Goal: Transaction & Acquisition: Book appointment/travel/reservation

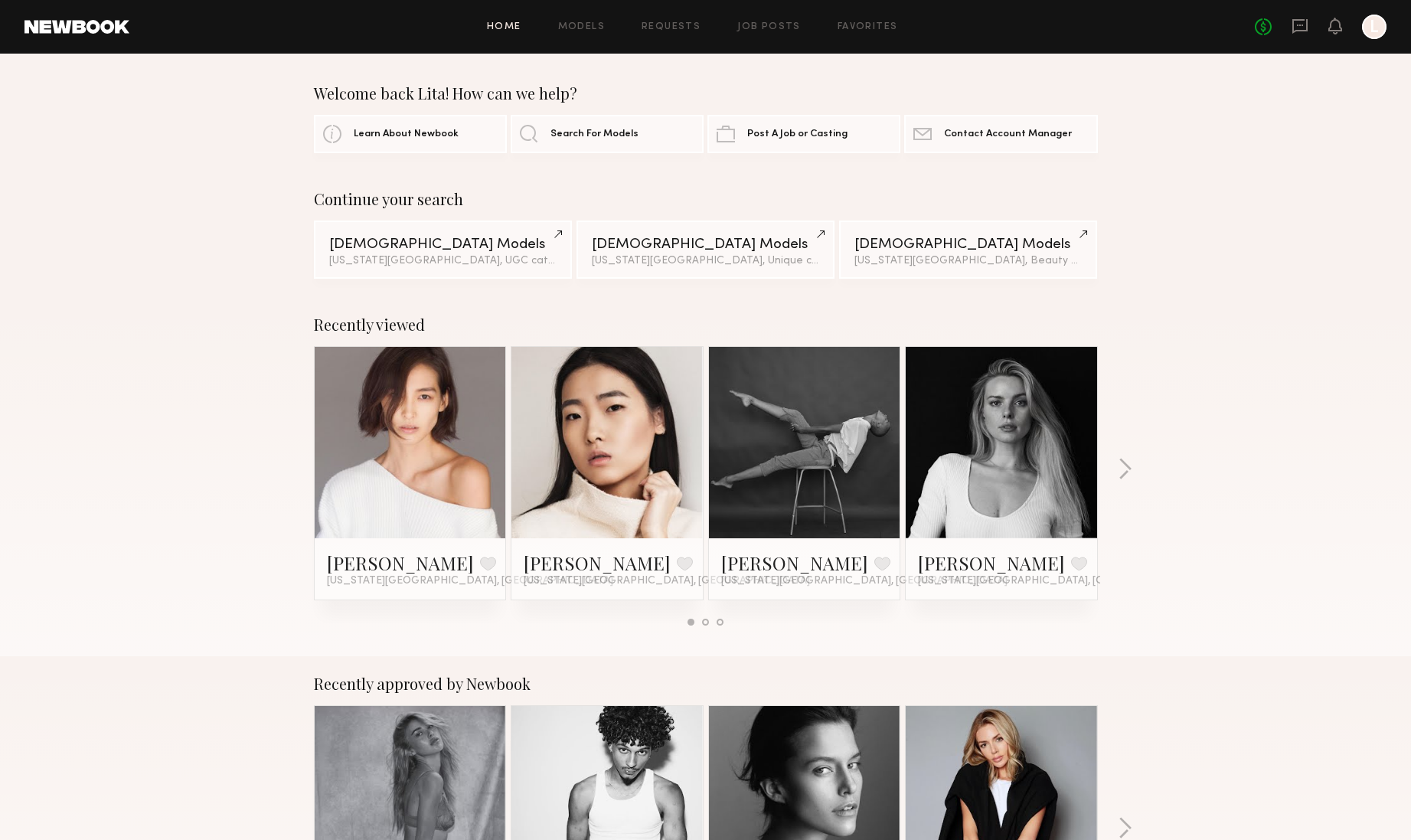
drag, startPoint x: 507, startPoint y: 23, endPoint x: 497, endPoint y: 23, distance: 10.0
click at [505, 23] on link "Home" at bounding box center [504, 27] width 35 height 10
click at [49, 25] on link at bounding box center [76, 27] width 105 height 14
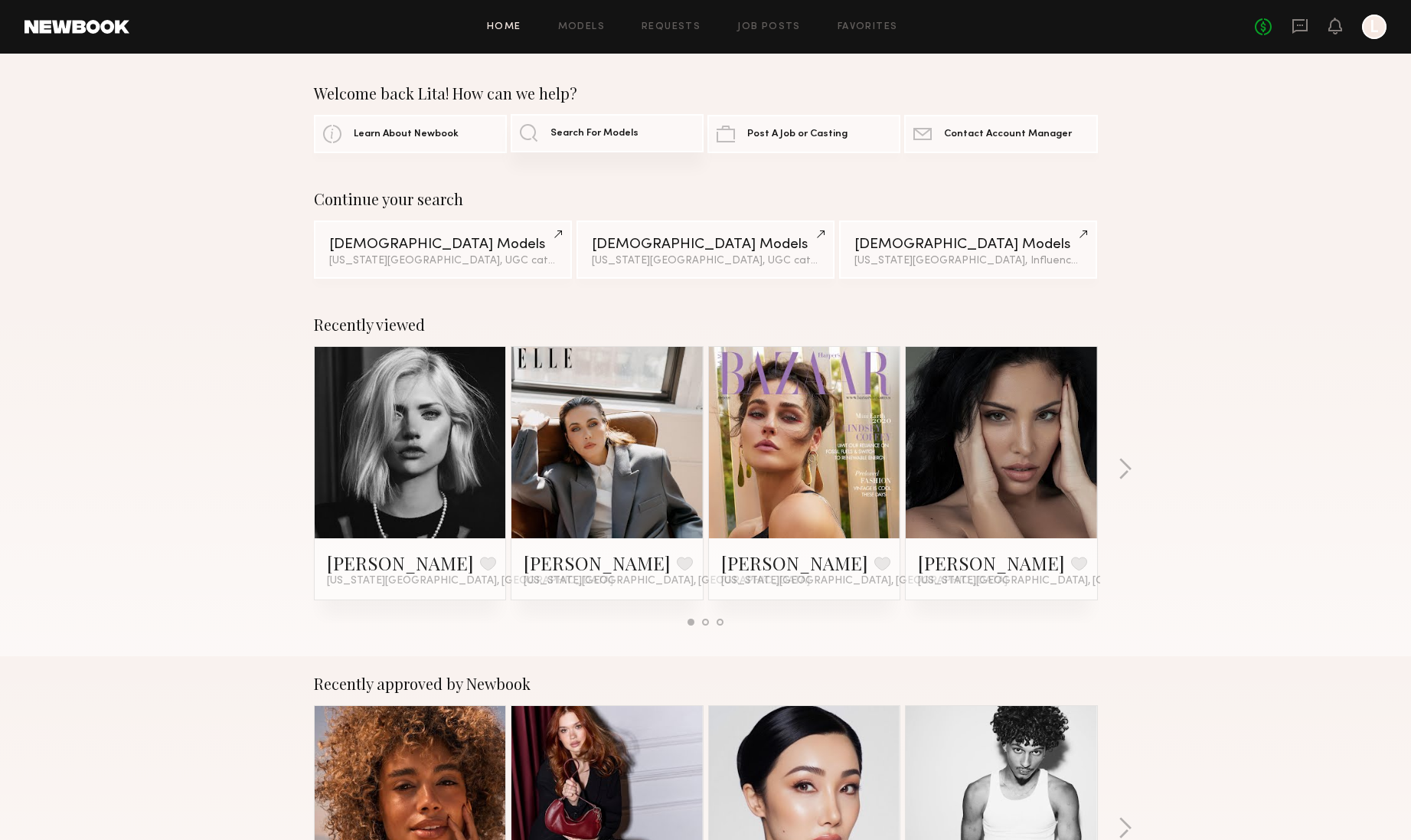
click at [614, 131] on span "Search For Models" at bounding box center [594, 134] width 88 height 10
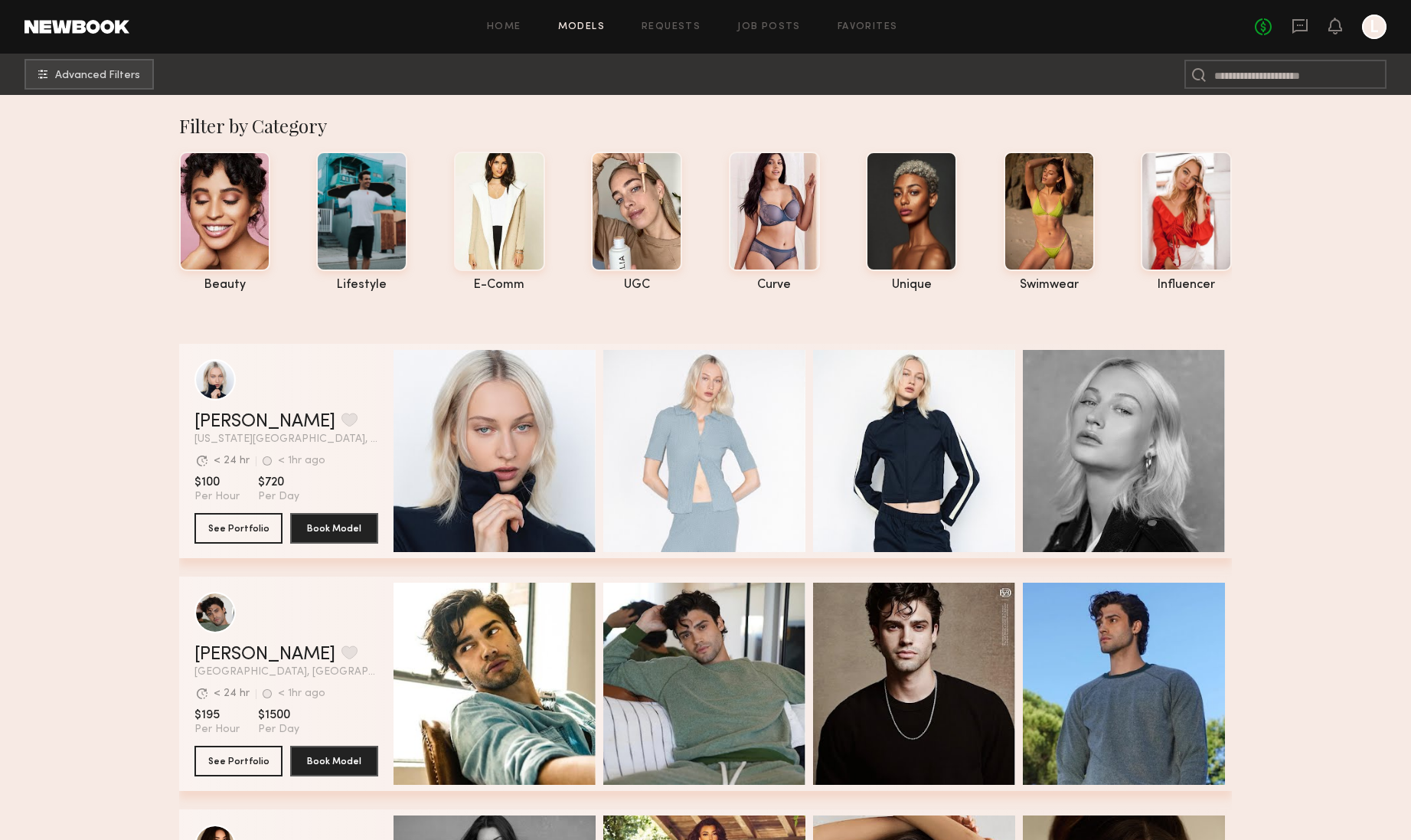
click at [635, 235] on nb-tags-selector "beauty lifestyle e-comm UGC curve unique swimwear influencer" at bounding box center [705, 218] width 1053 height 147
click at [626, 256] on div at bounding box center [636, 209] width 91 height 119
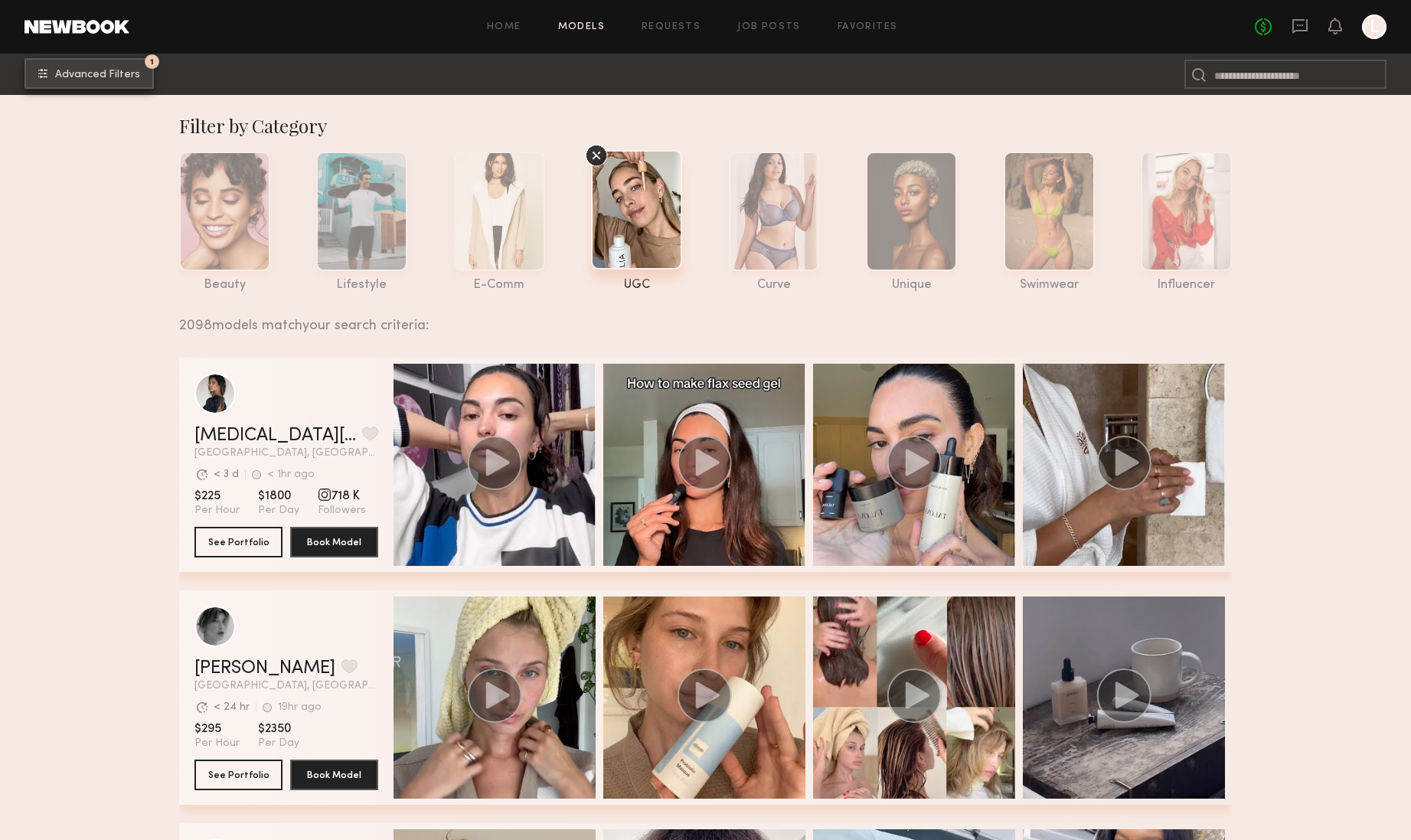
click at [120, 67] on button "1 Advanced Filters" at bounding box center [89, 74] width 130 height 31
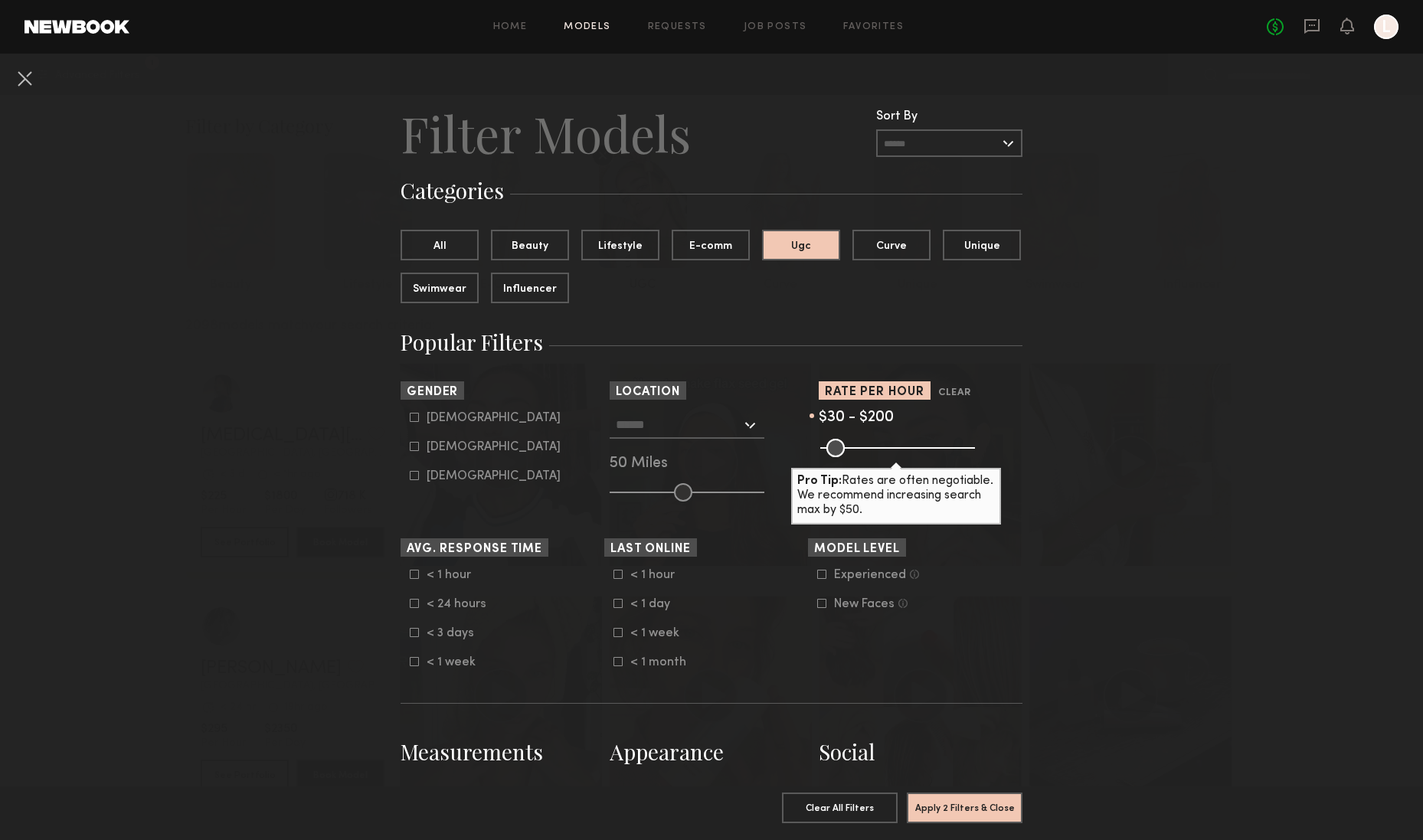
drag, startPoint x: 958, startPoint y: 451, endPoint x: 873, endPoint y: 449, distance: 85.0
type input "***"
click at [873, 449] on input "range" at bounding box center [897, 447] width 155 height 19
click at [650, 422] on input "text" at bounding box center [678, 424] width 126 height 26
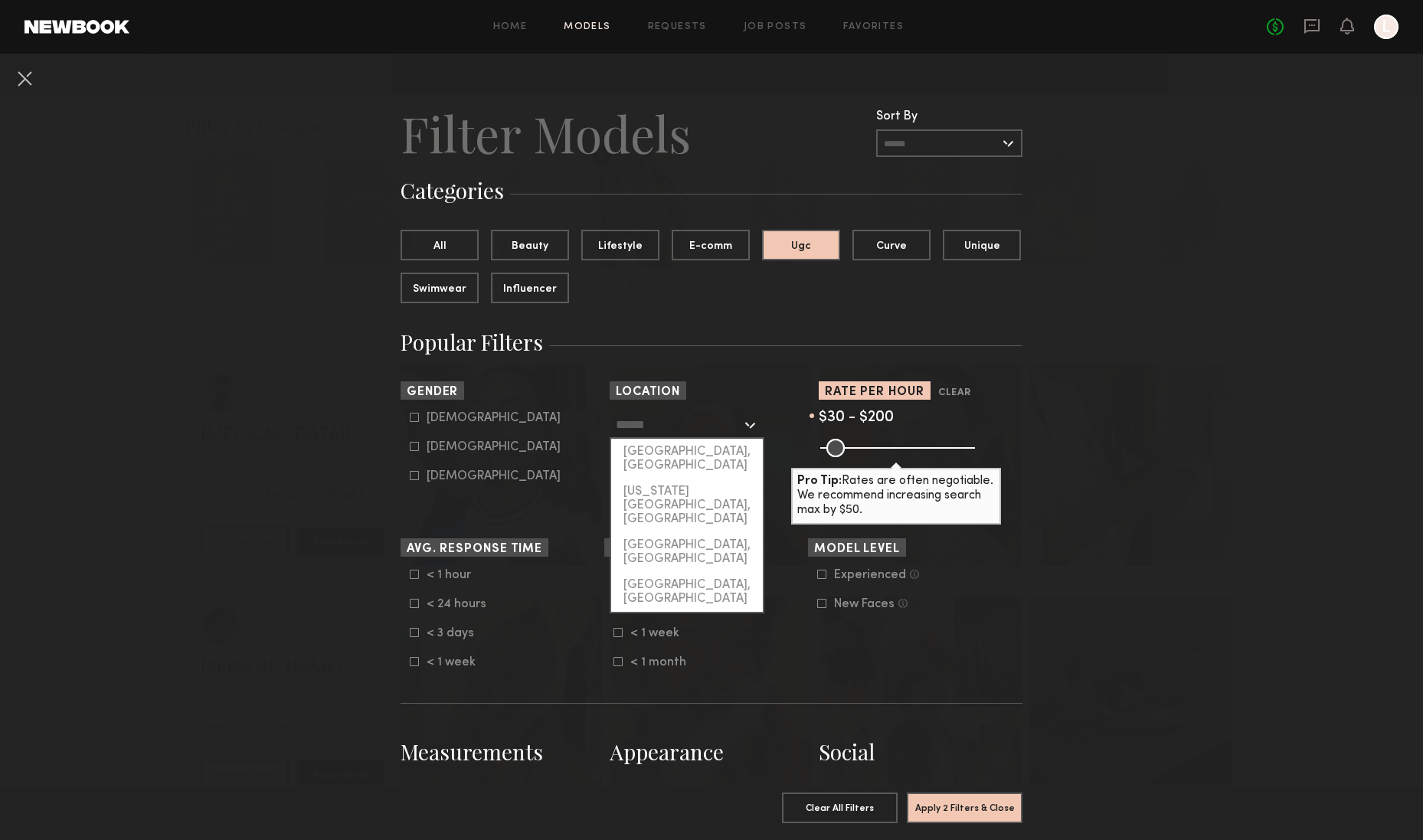
click at [660, 479] on div "[US_STATE][GEOGRAPHIC_DATA], [GEOGRAPHIC_DATA]" at bounding box center [686, 505] width 152 height 53
type input "**********"
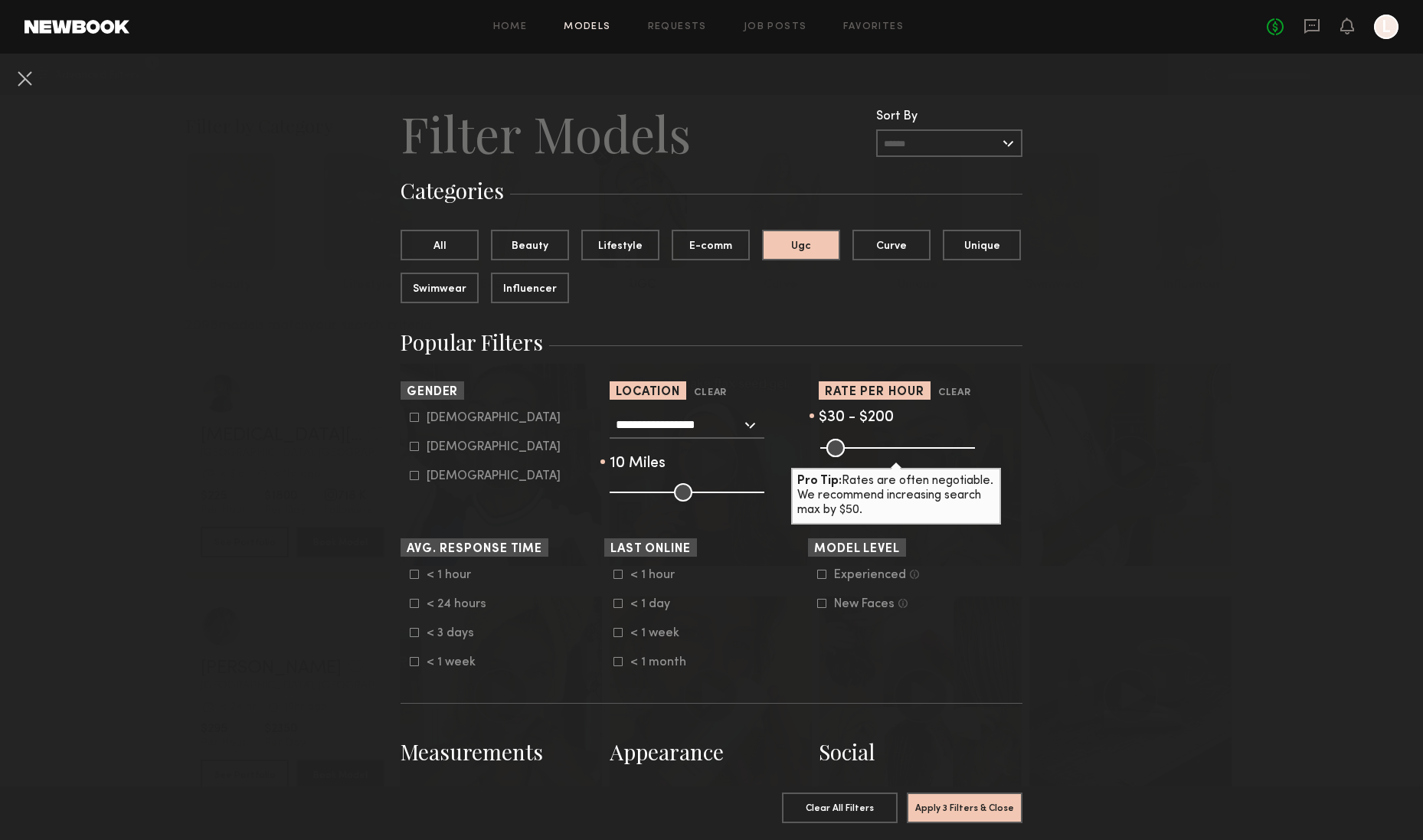
drag, startPoint x: 677, startPoint y: 492, endPoint x: 617, endPoint y: 492, distance: 60.0
type input "**"
click at [617, 492] on input "range" at bounding box center [686, 492] width 155 height 19
click at [410, 446] on icon at bounding box center [414, 446] width 9 height 9
type input "**"
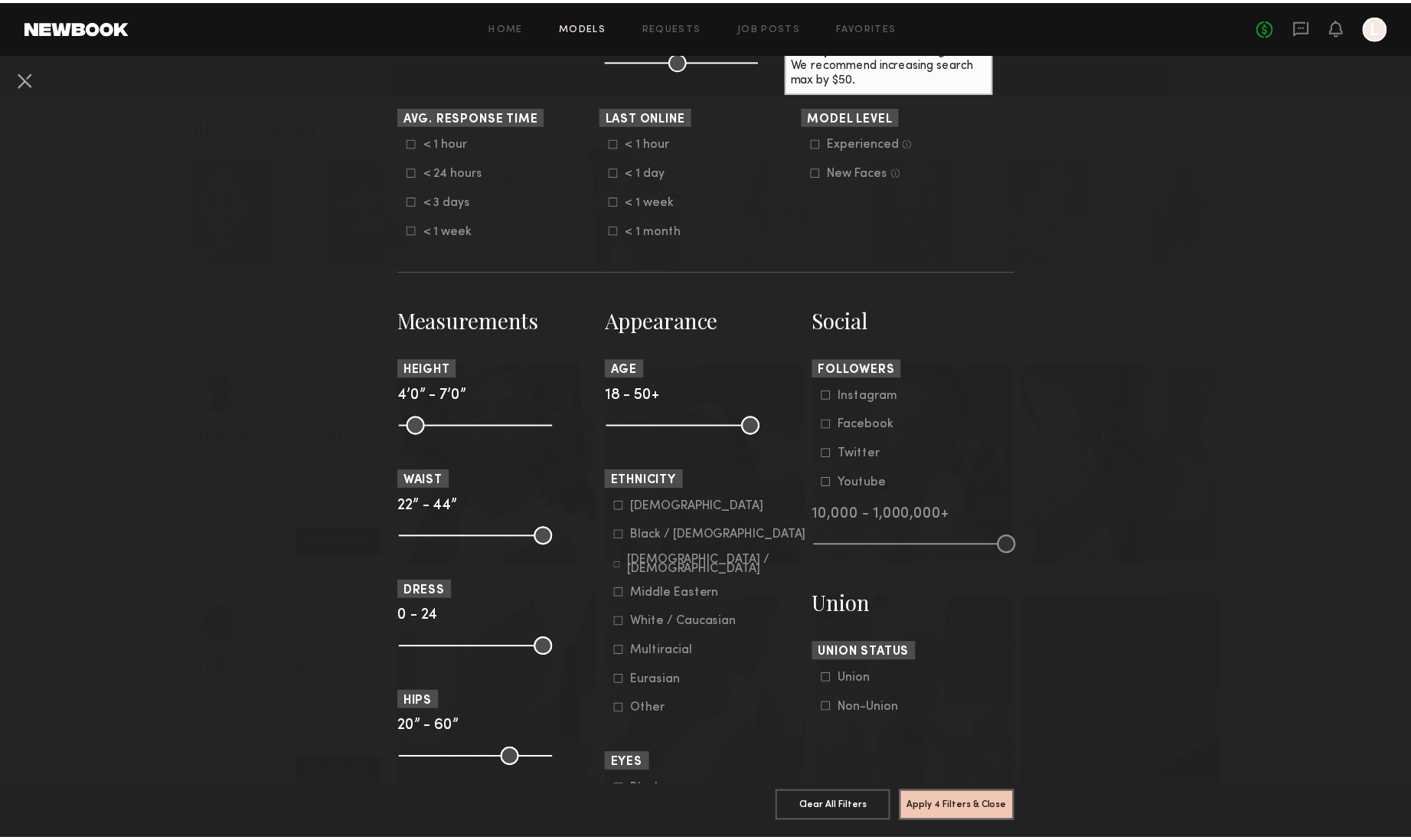
scroll to position [569, 0]
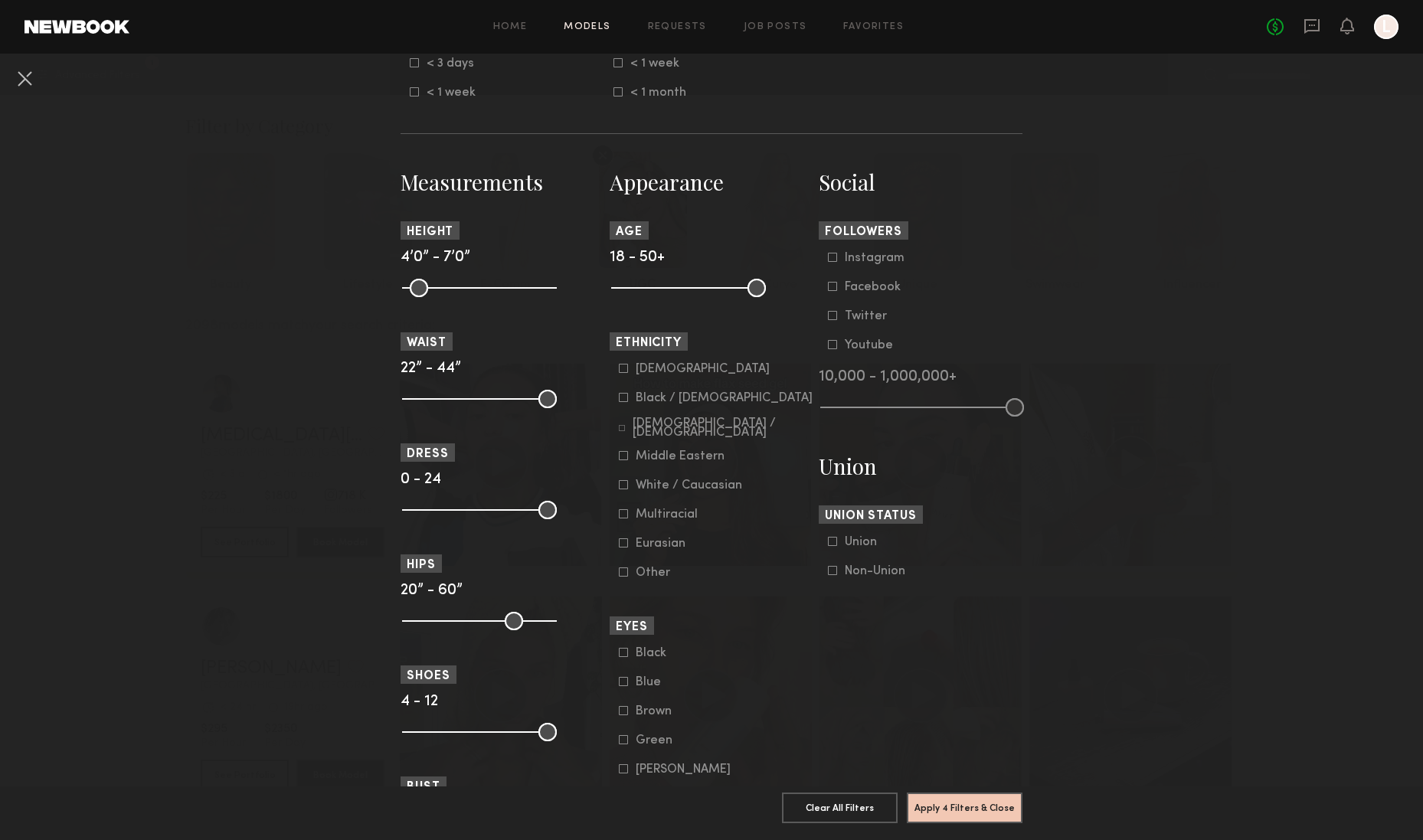
click at [829, 569] on icon at bounding box center [831, 569] width 9 height 9
click at [960, 797] on button "Apply 5 Filters & Close" at bounding box center [964, 808] width 116 height 31
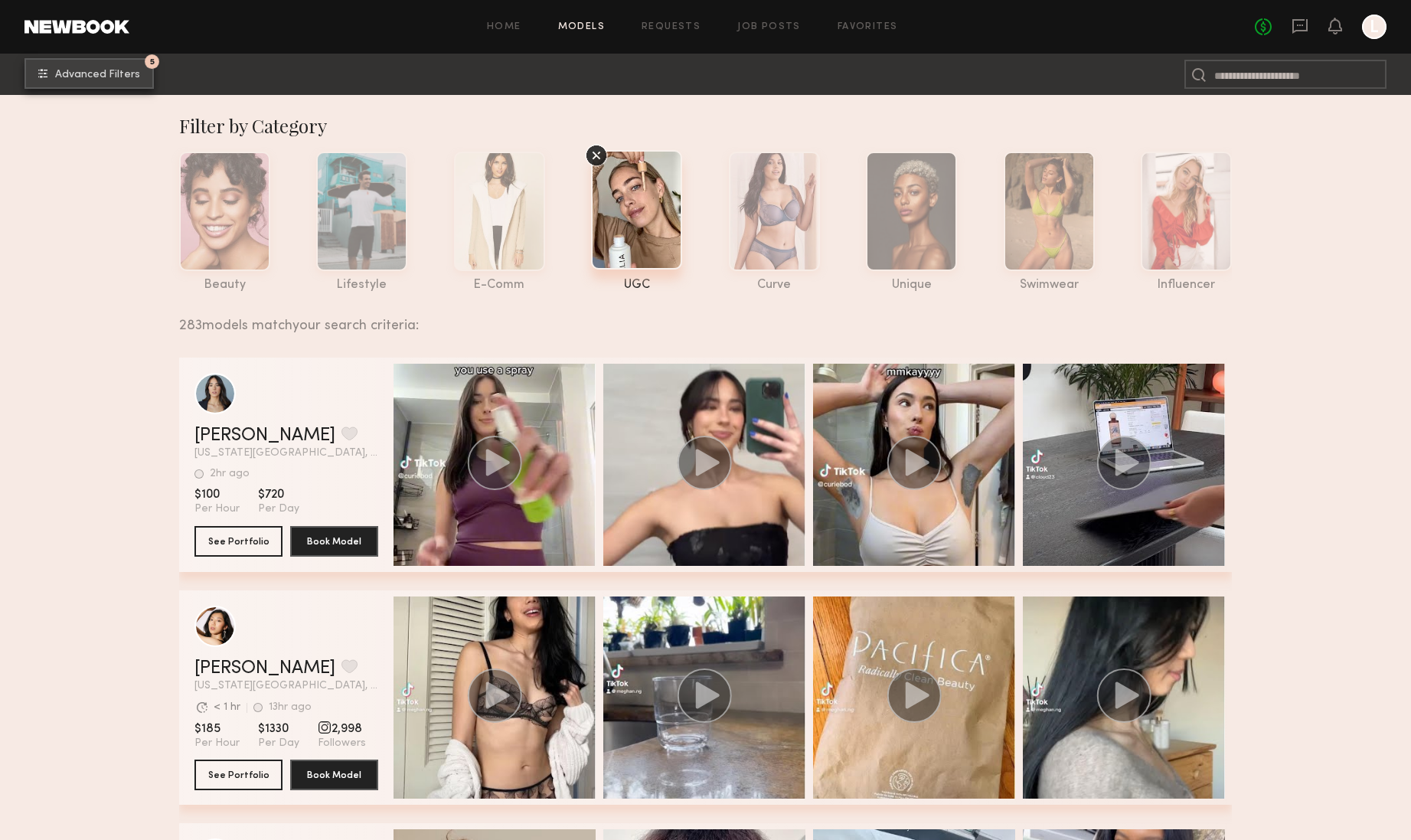
click at [64, 70] on span "Advanced Filters" at bounding box center [97, 75] width 85 height 11
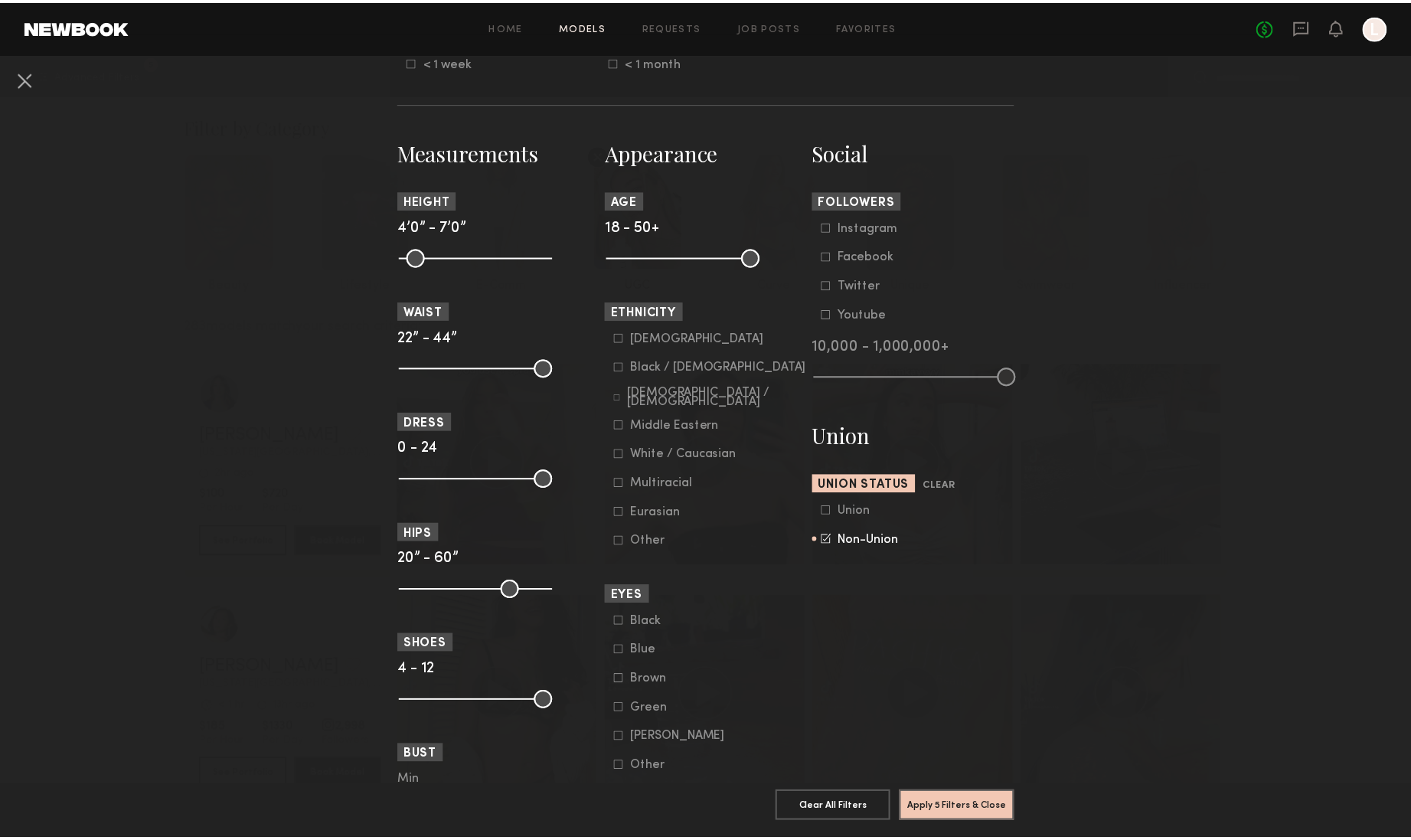
scroll to position [904, 0]
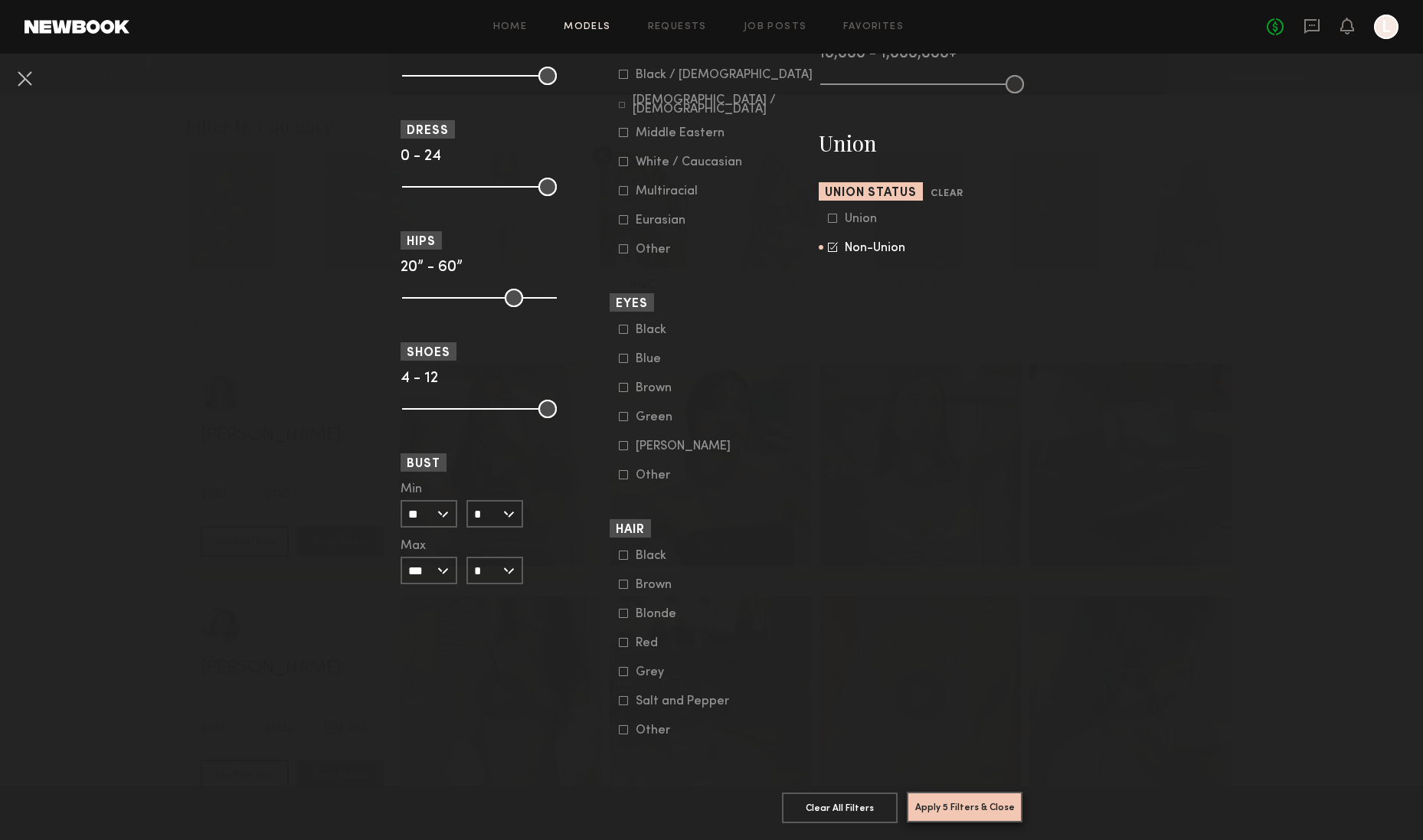
click at [962, 795] on button "Apply 5 Filters & Close" at bounding box center [964, 807] width 116 height 31
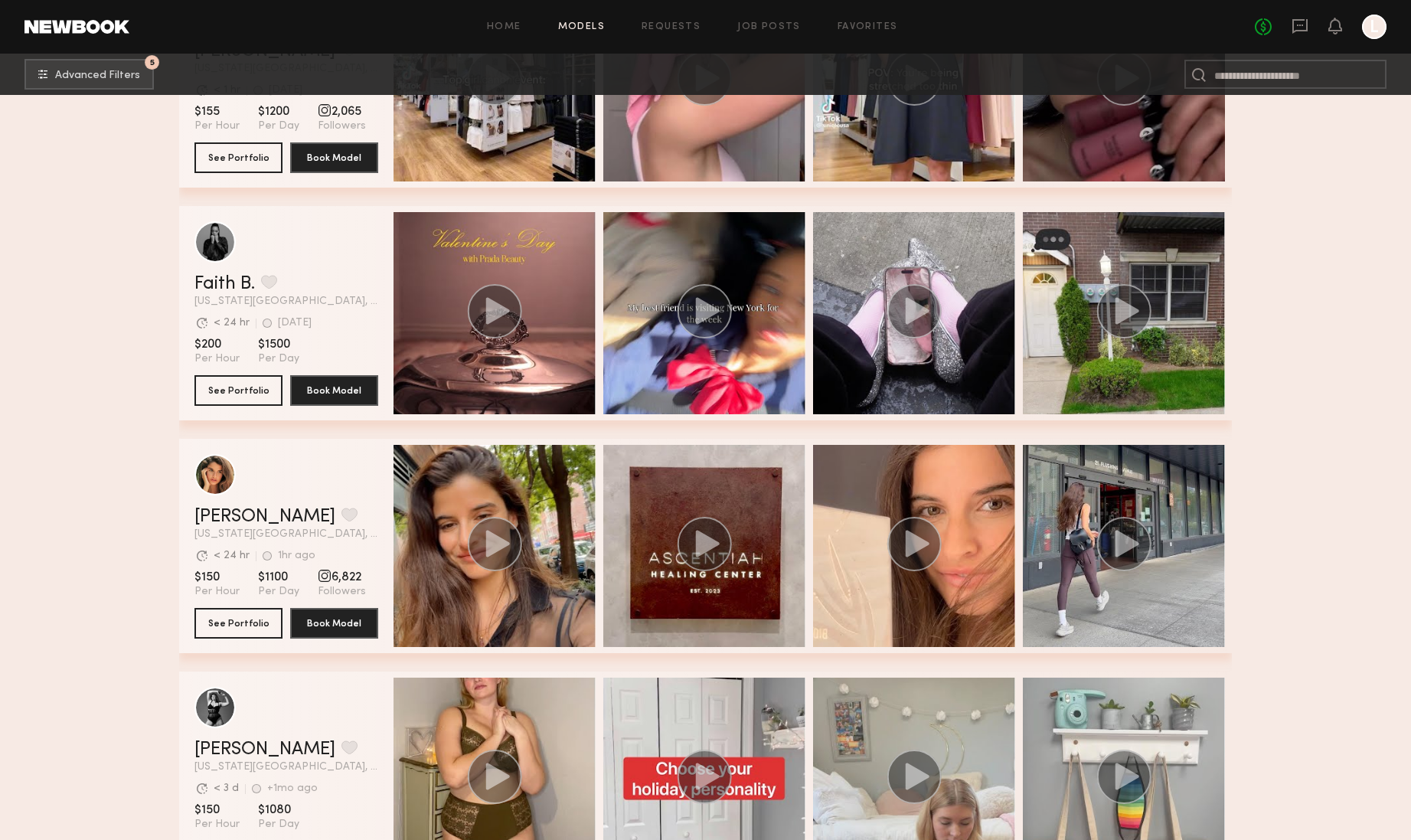
scroll to position [1200, 0]
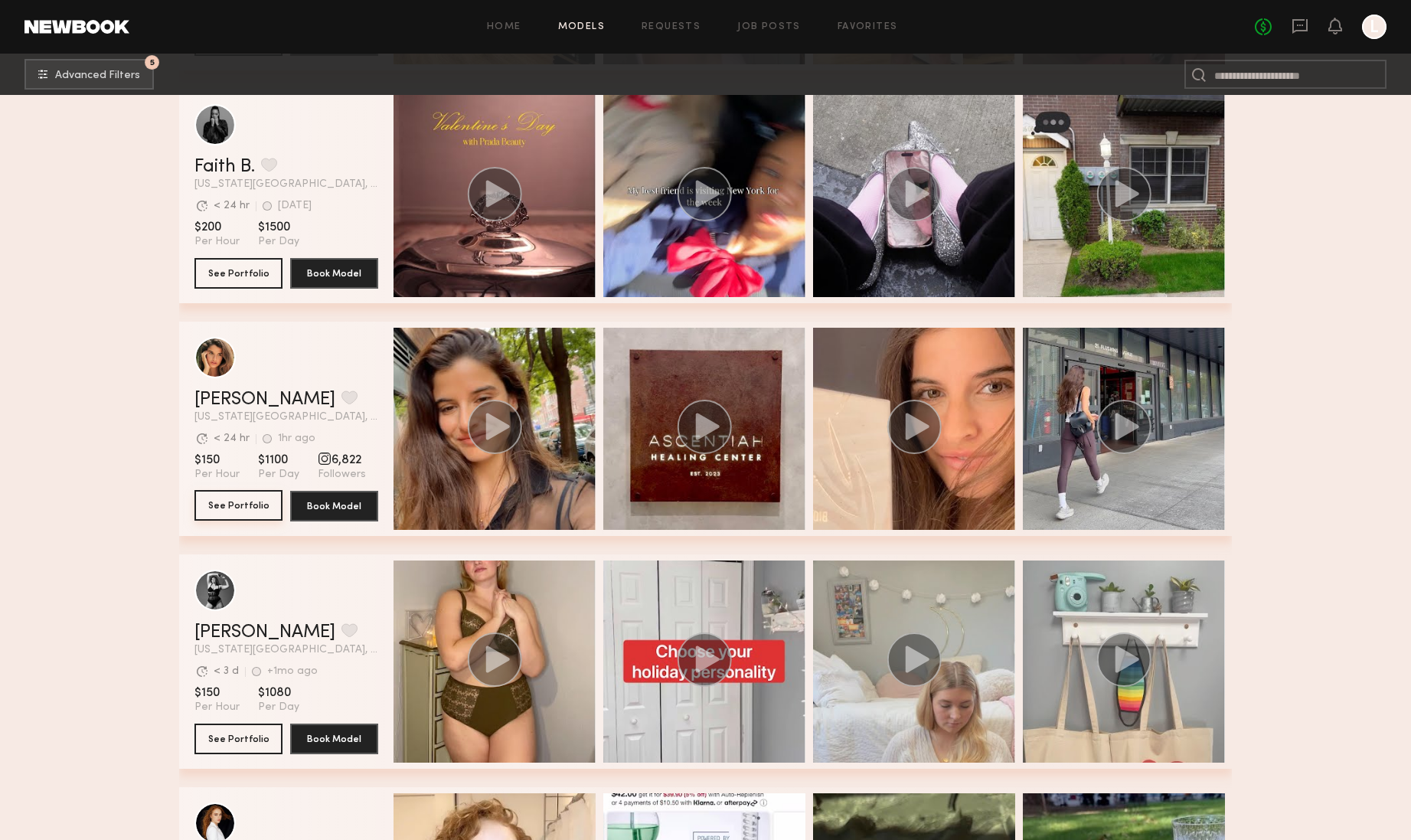
click at [244, 503] on button "See Portfolio" at bounding box center [238, 505] width 88 height 31
click at [227, 502] on button "See Portfolio" at bounding box center [238, 505] width 88 height 31
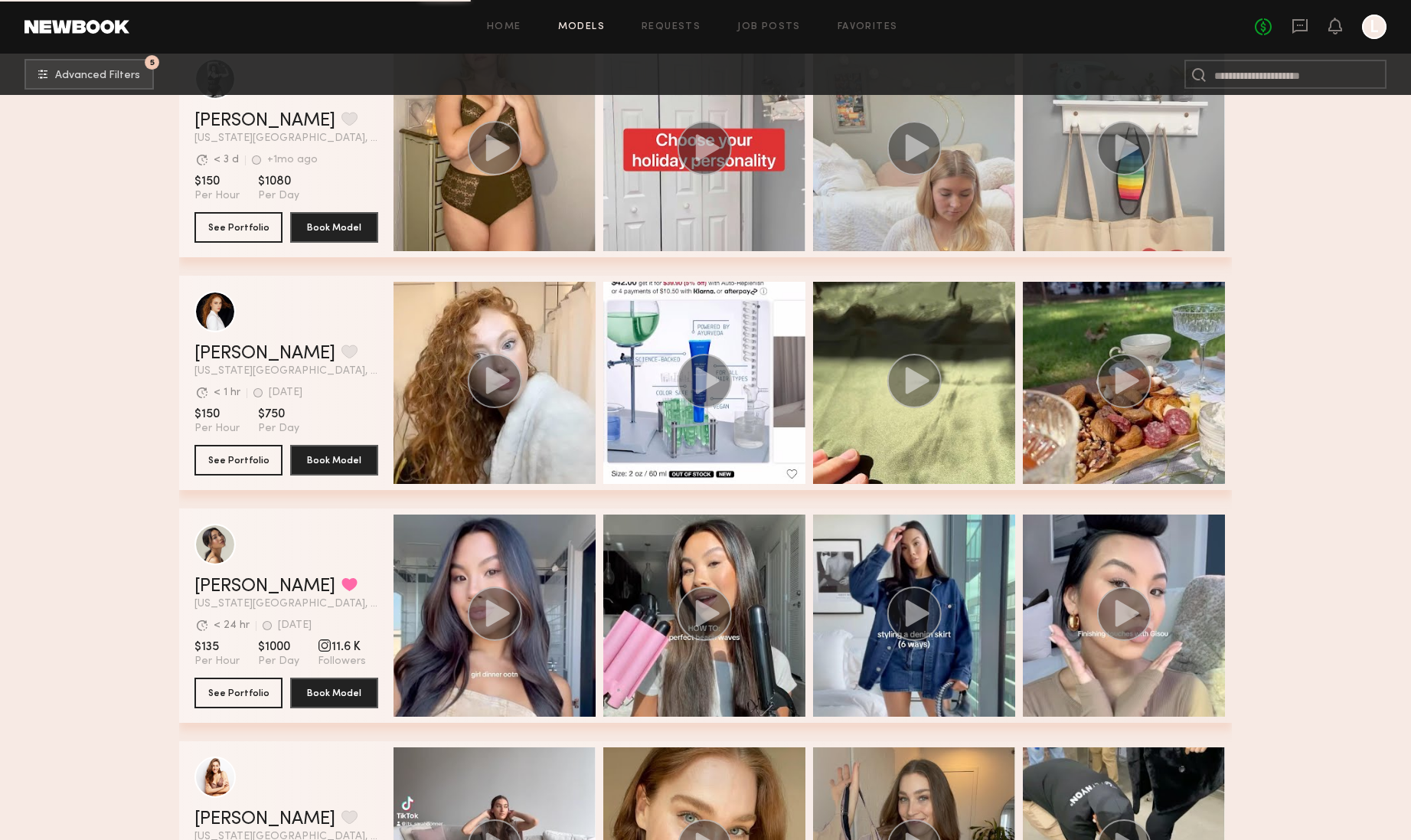
scroll to position [1766, 0]
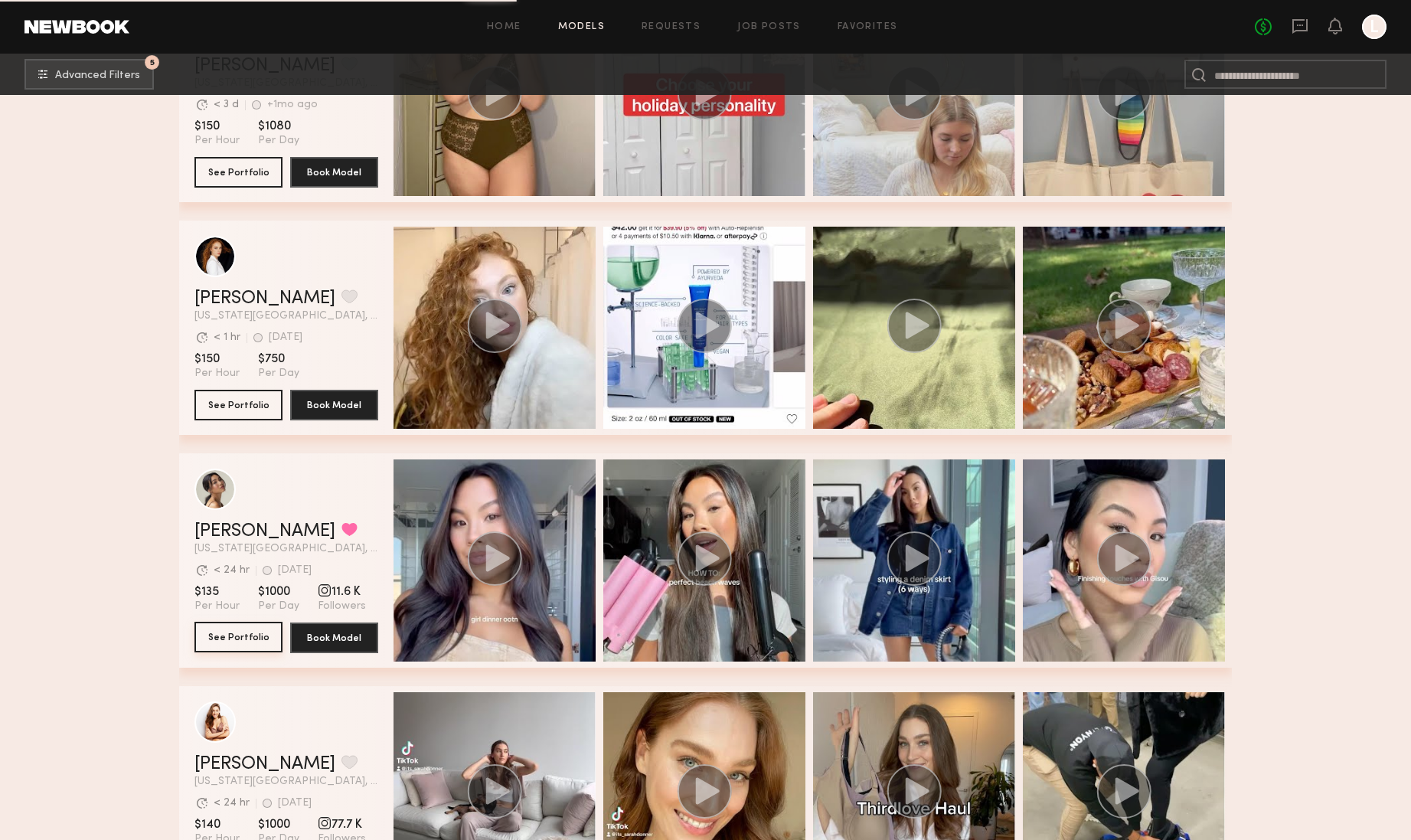
click at [224, 637] on button "See Portfolio" at bounding box center [238, 637] width 88 height 31
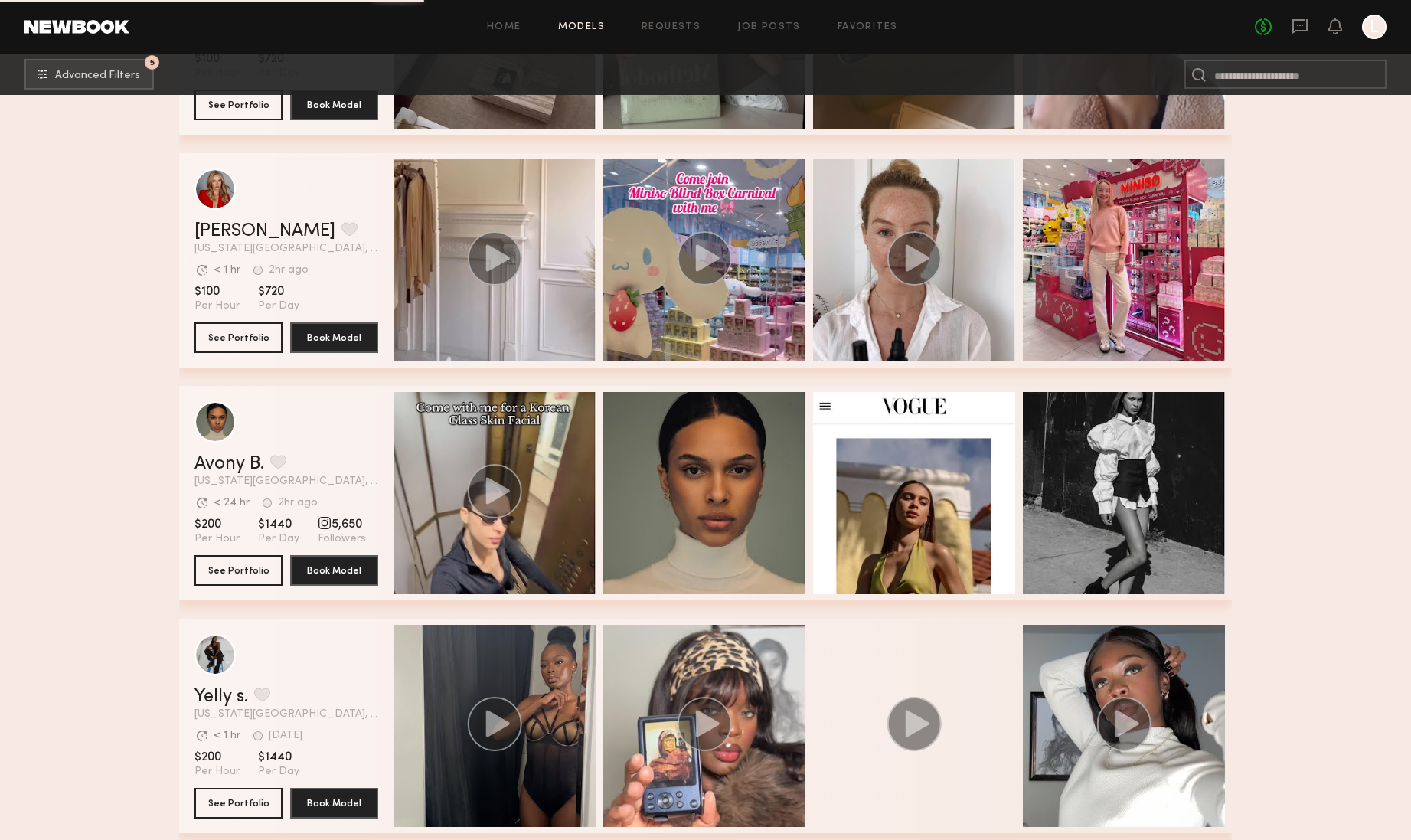
scroll to position [5141, 0]
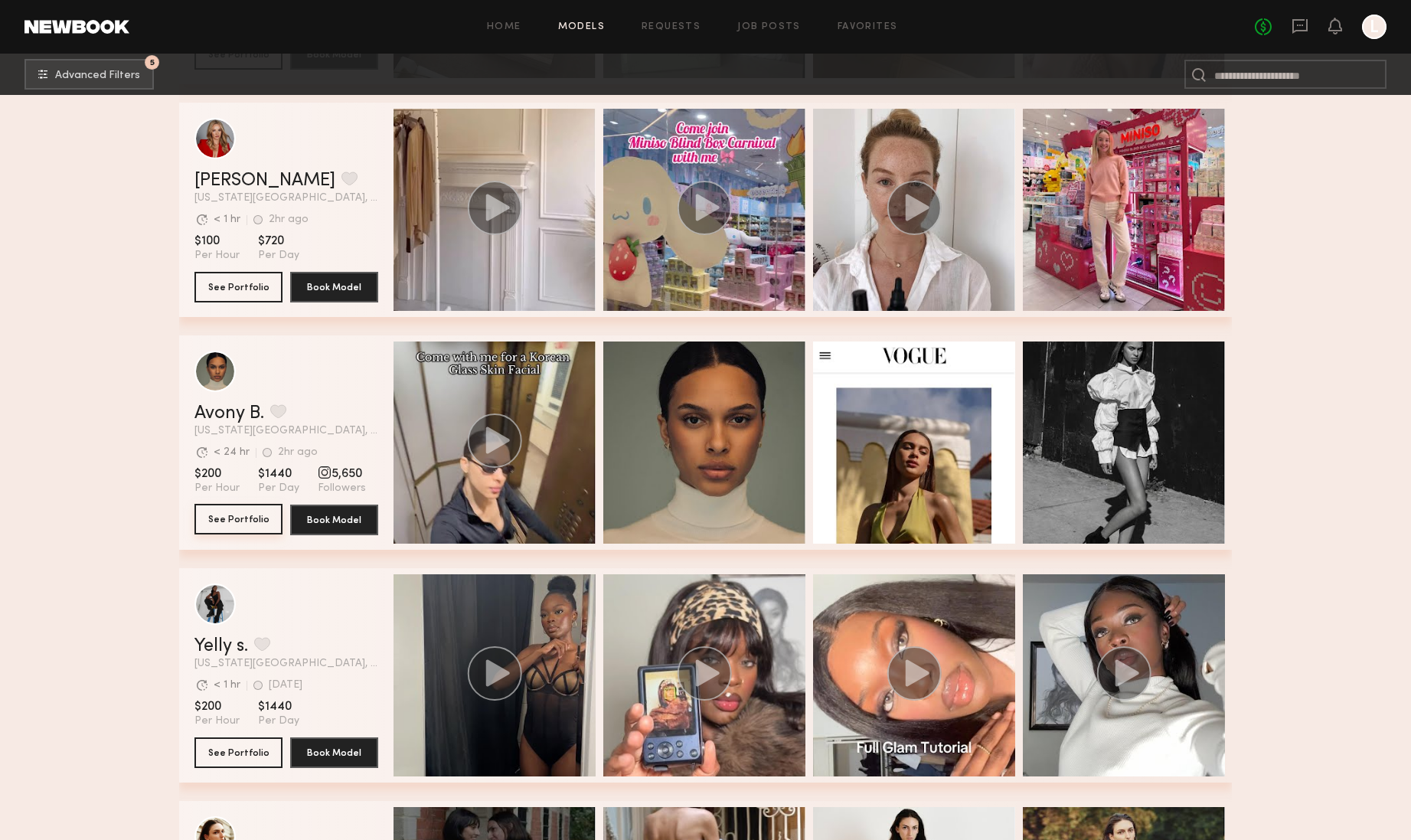
click at [232, 520] on button "See Portfolio" at bounding box center [238, 519] width 88 height 31
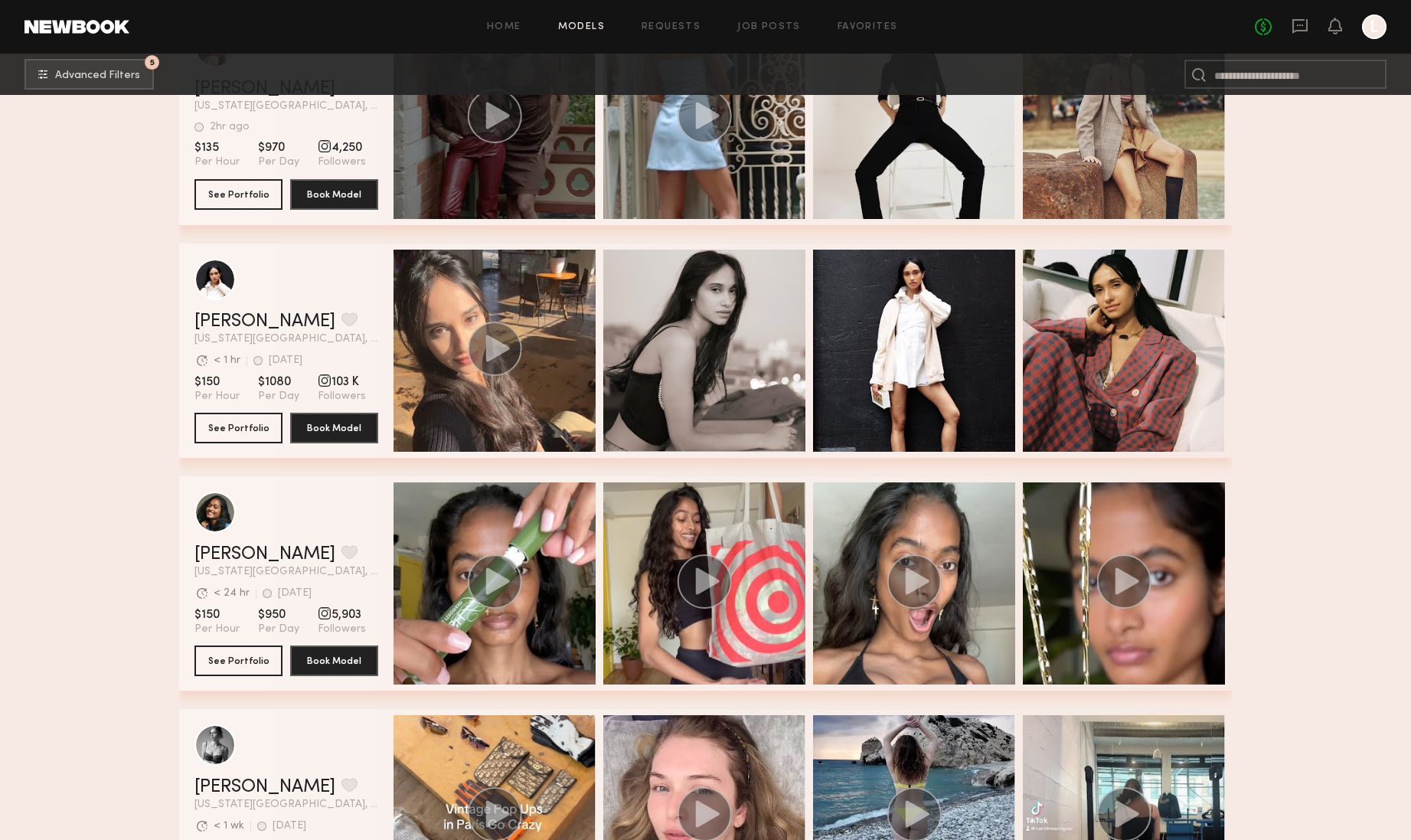
scroll to position [6069, 0]
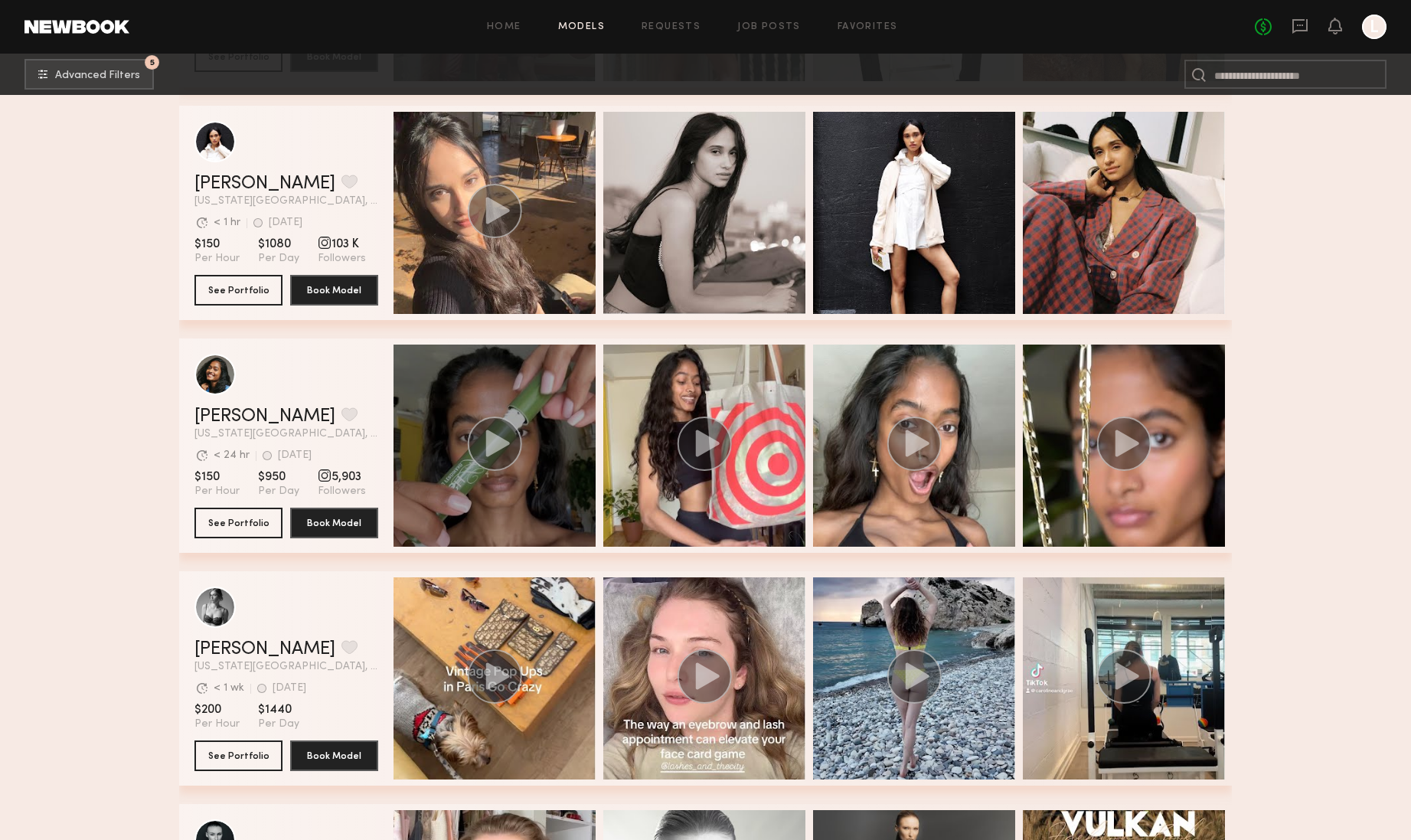
click at [518, 507] on div "grid" at bounding box center [494, 445] width 202 height 202
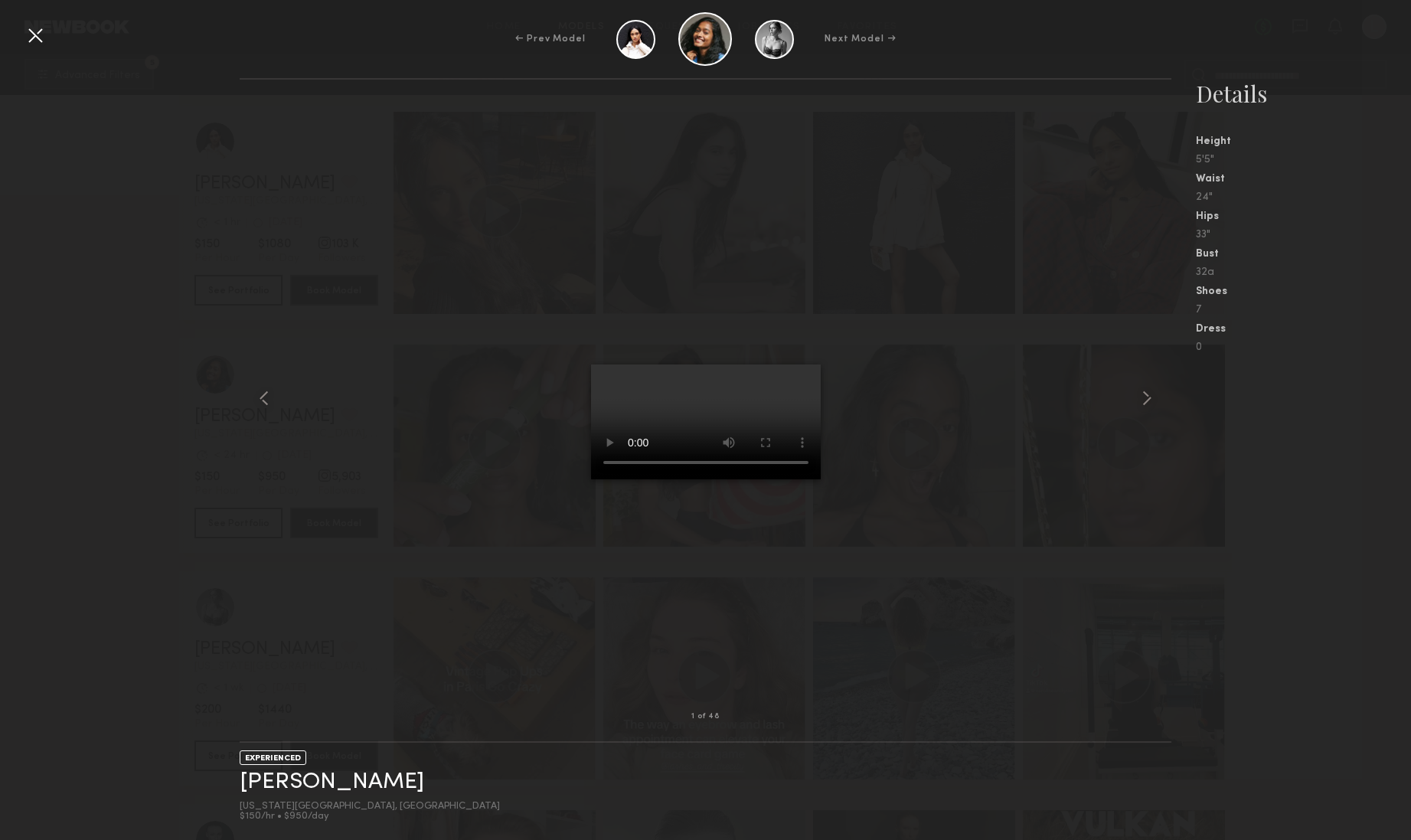
click at [33, 32] on div at bounding box center [35, 35] width 24 height 24
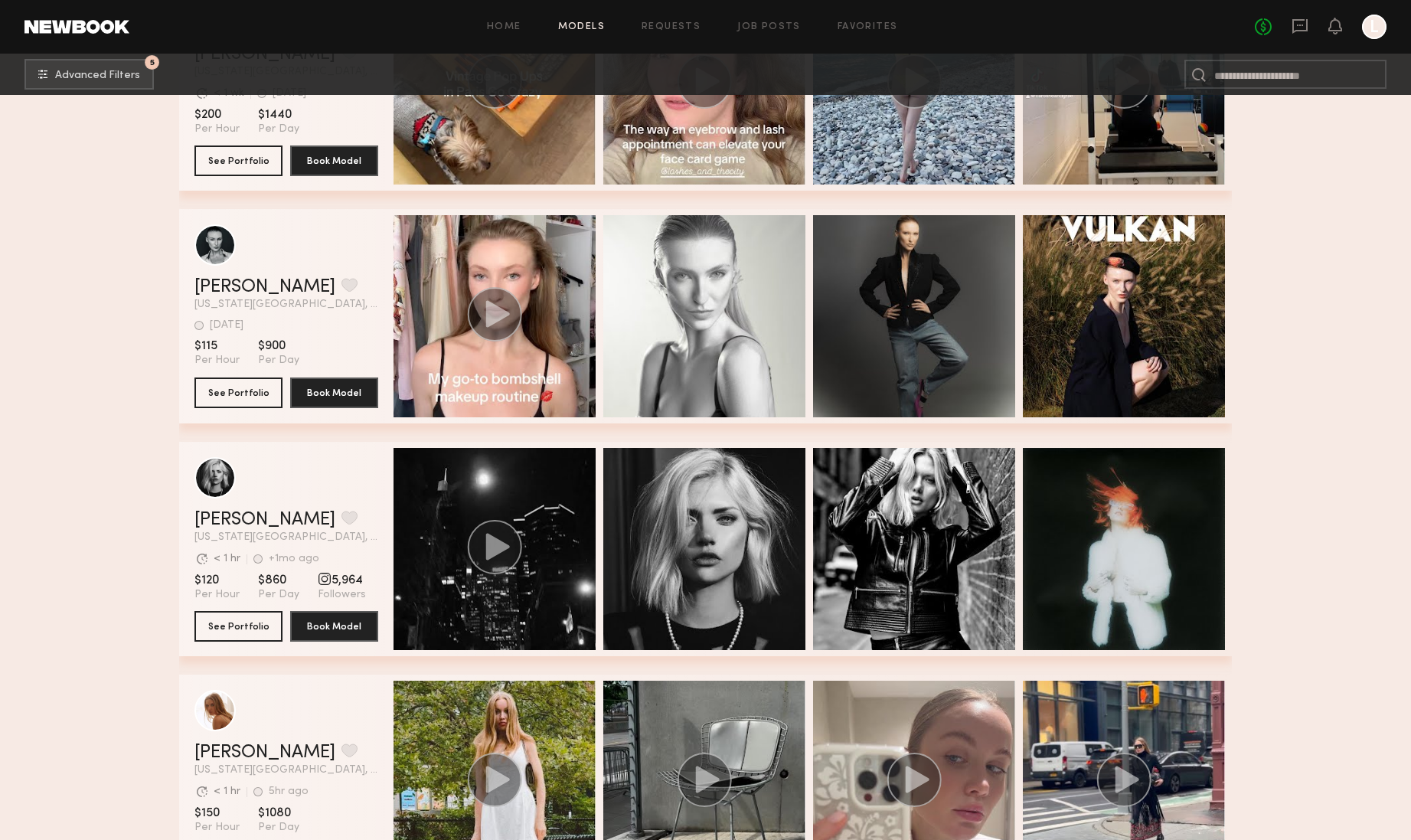
scroll to position [6781, 0]
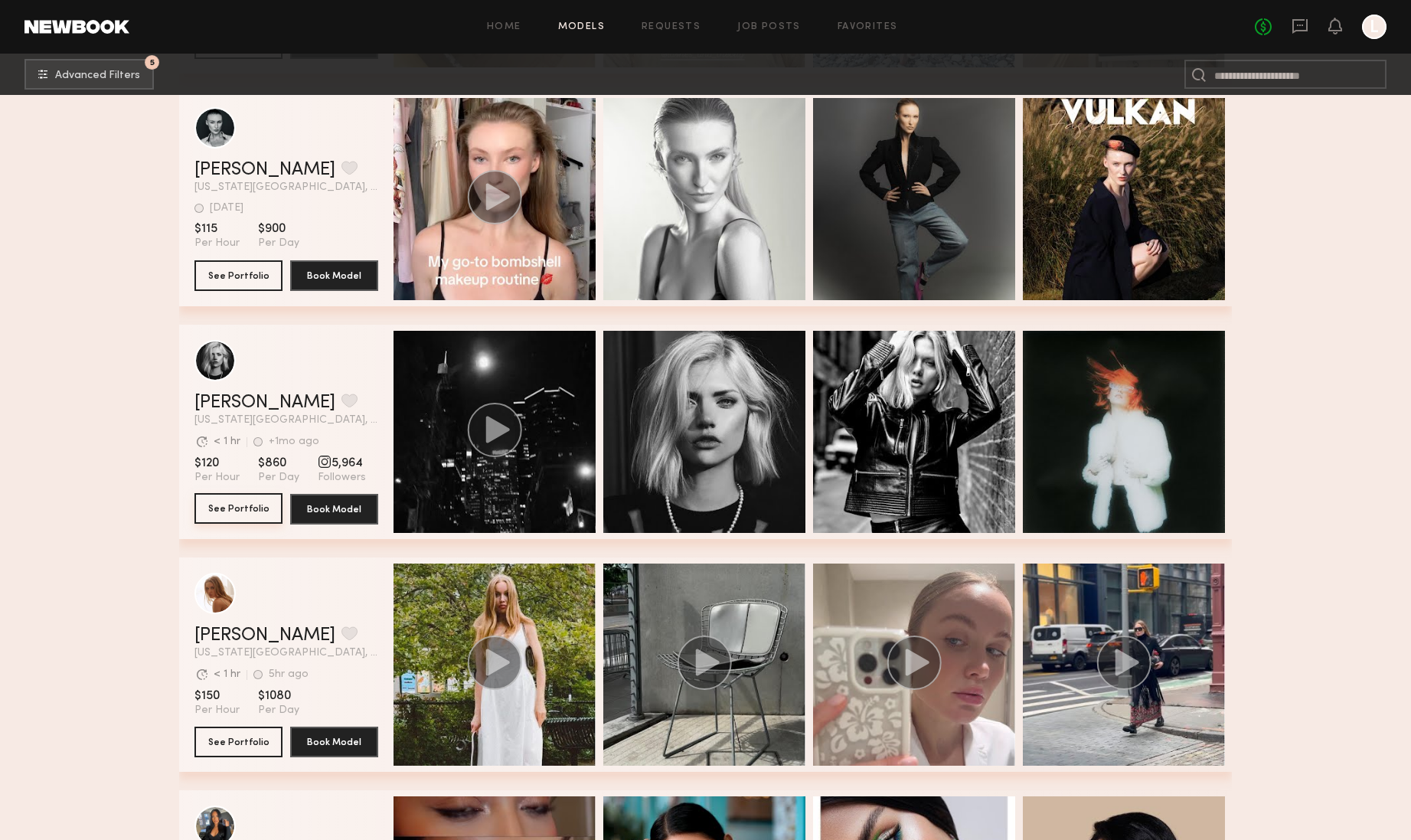
click at [221, 501] on button "See Portfolio" at bounding box center [238, 509] width 88 height 31
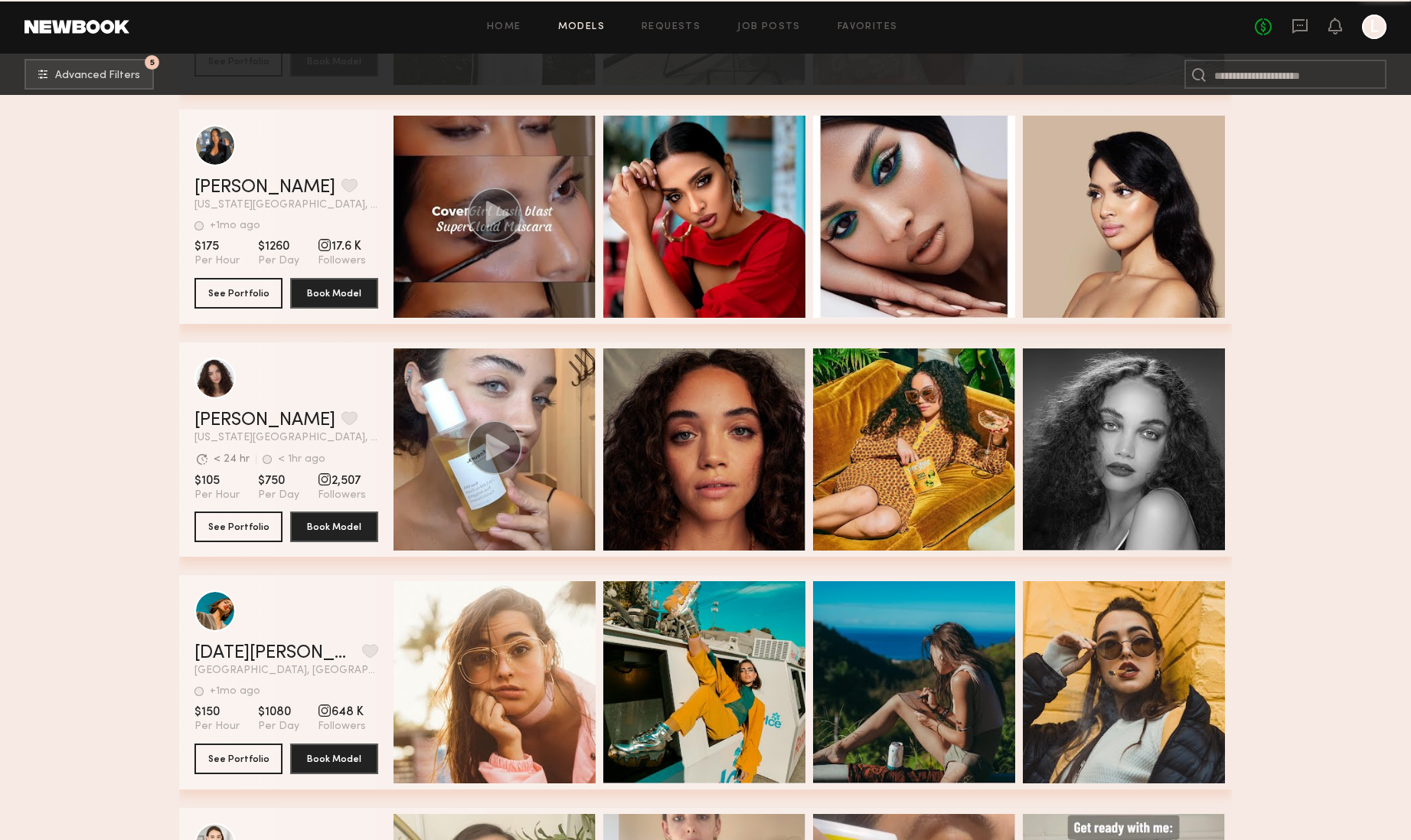
scroll to position [7484, 0]
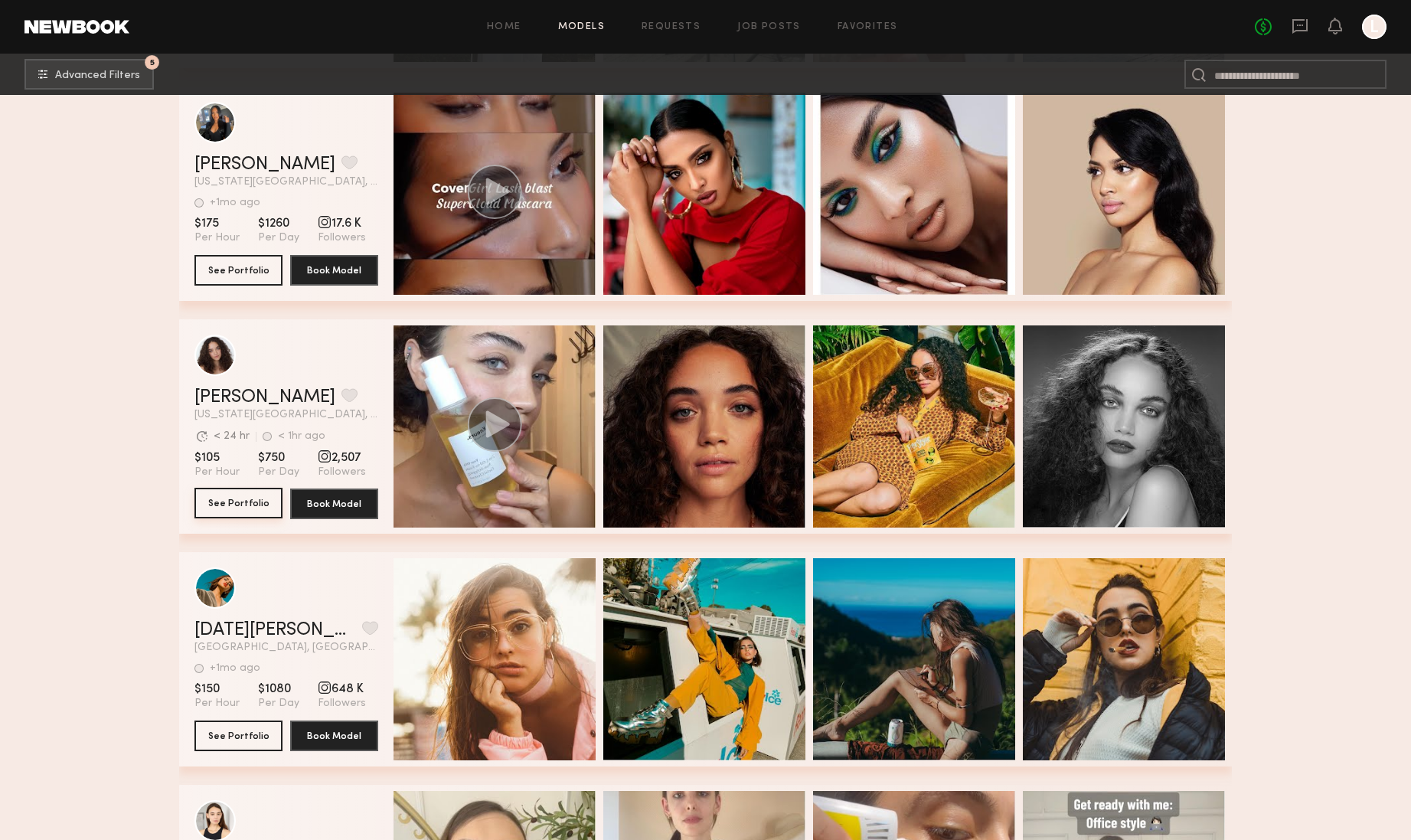
click at [242, 500] on button "See Portfolio" at bounding box center [238, 503] width 88 height 31
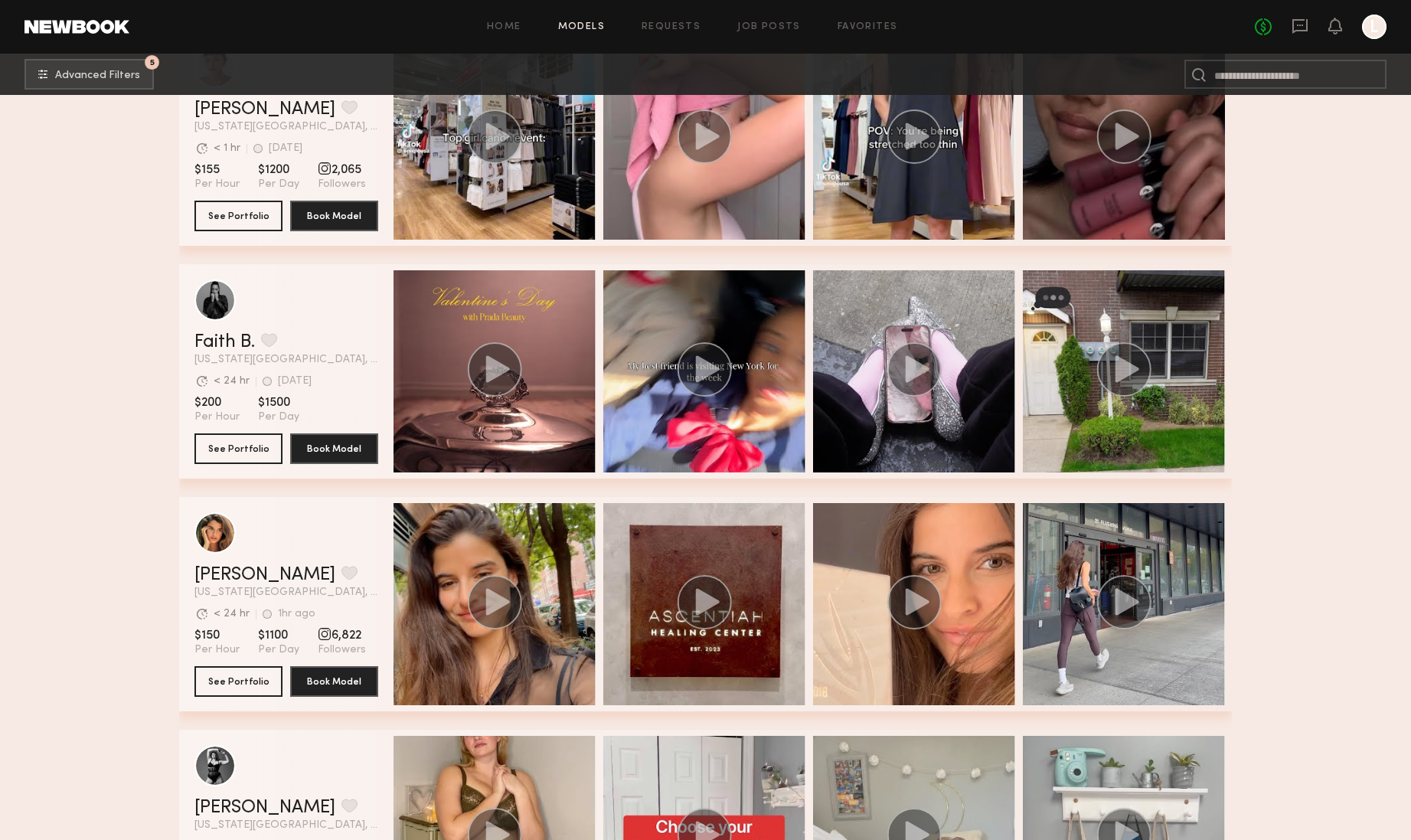
scroll to position [1021, 0]
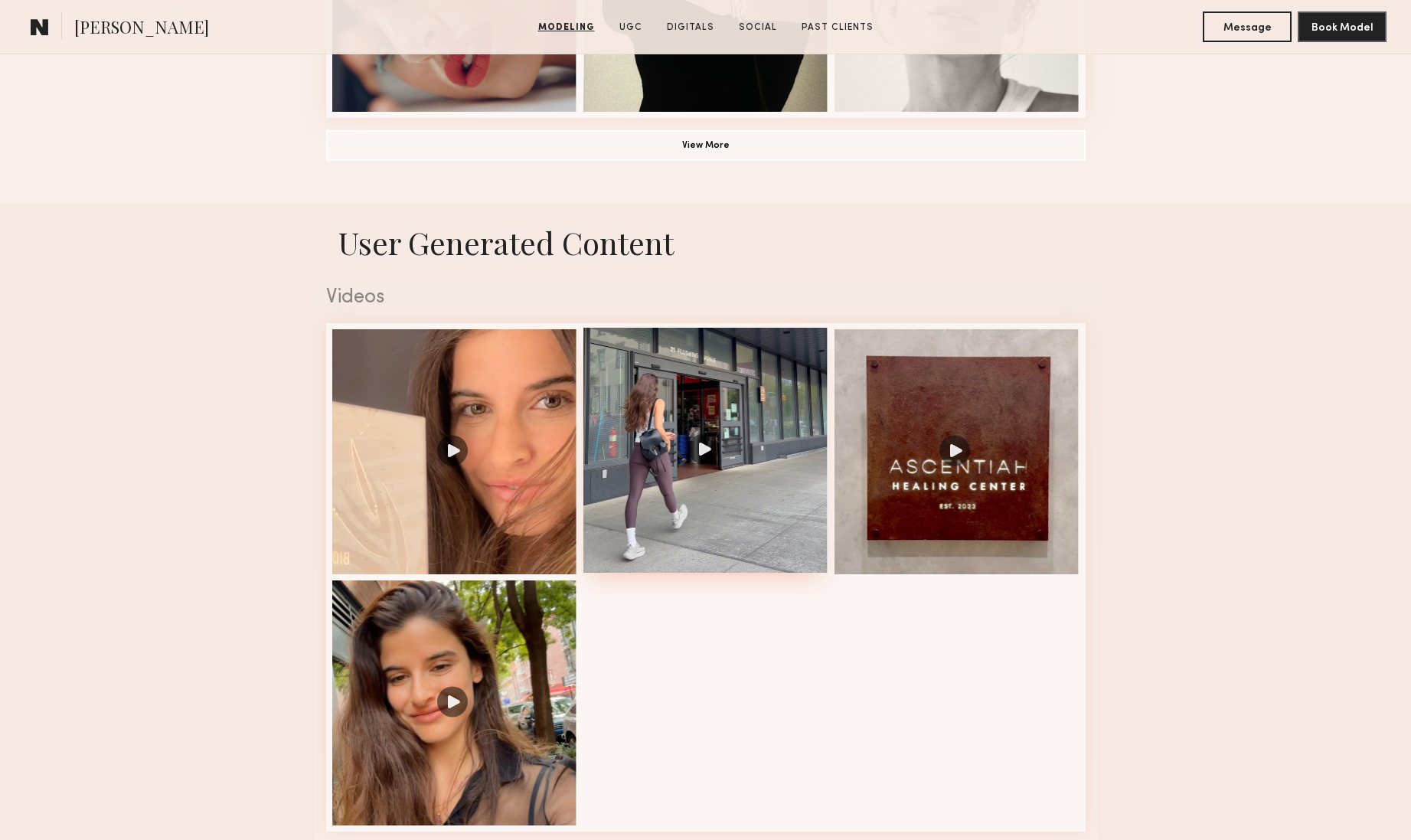
scroll to position [1494, 0]
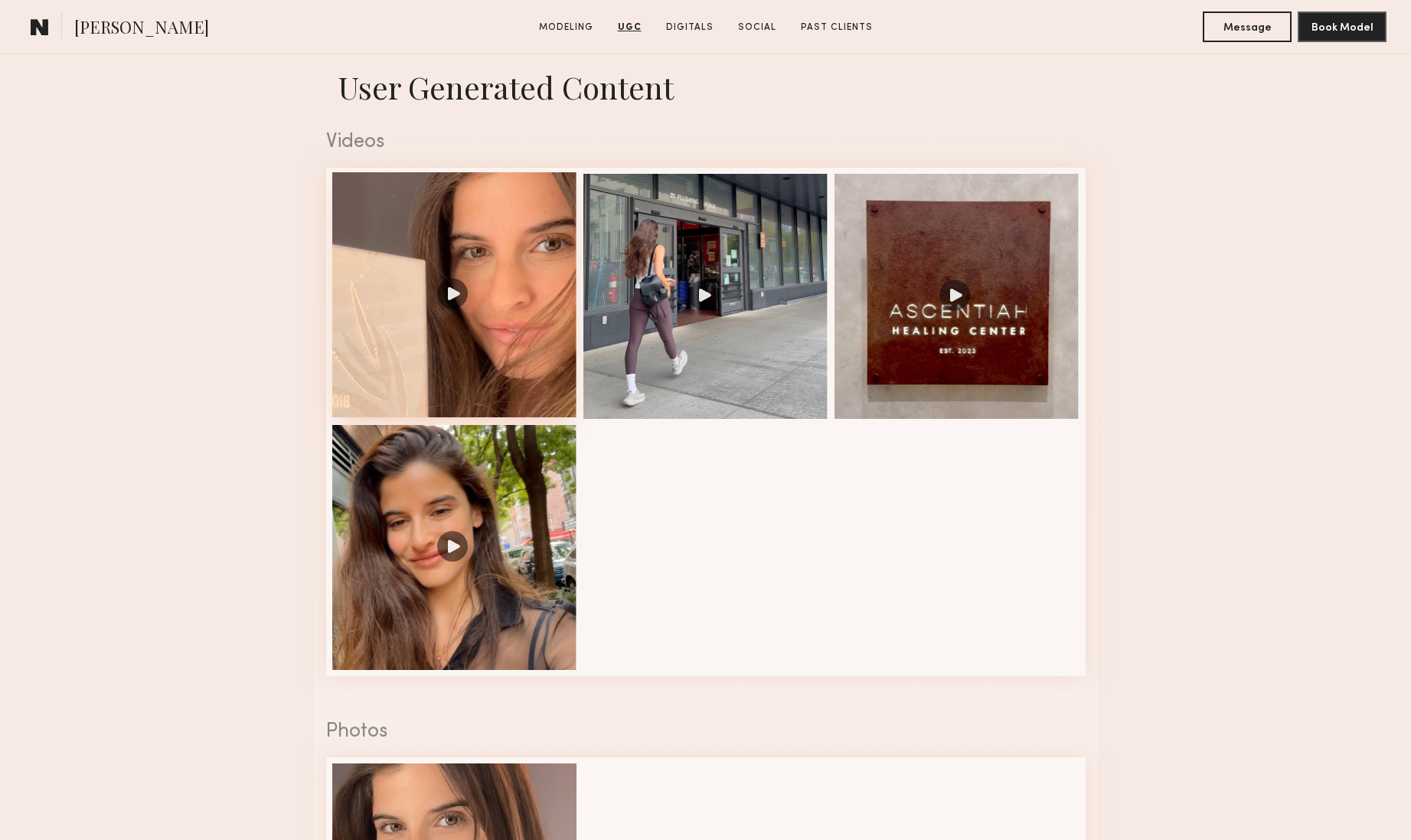
click at [455, 292] on div at bounding box center [455, 295] width 245 height 245
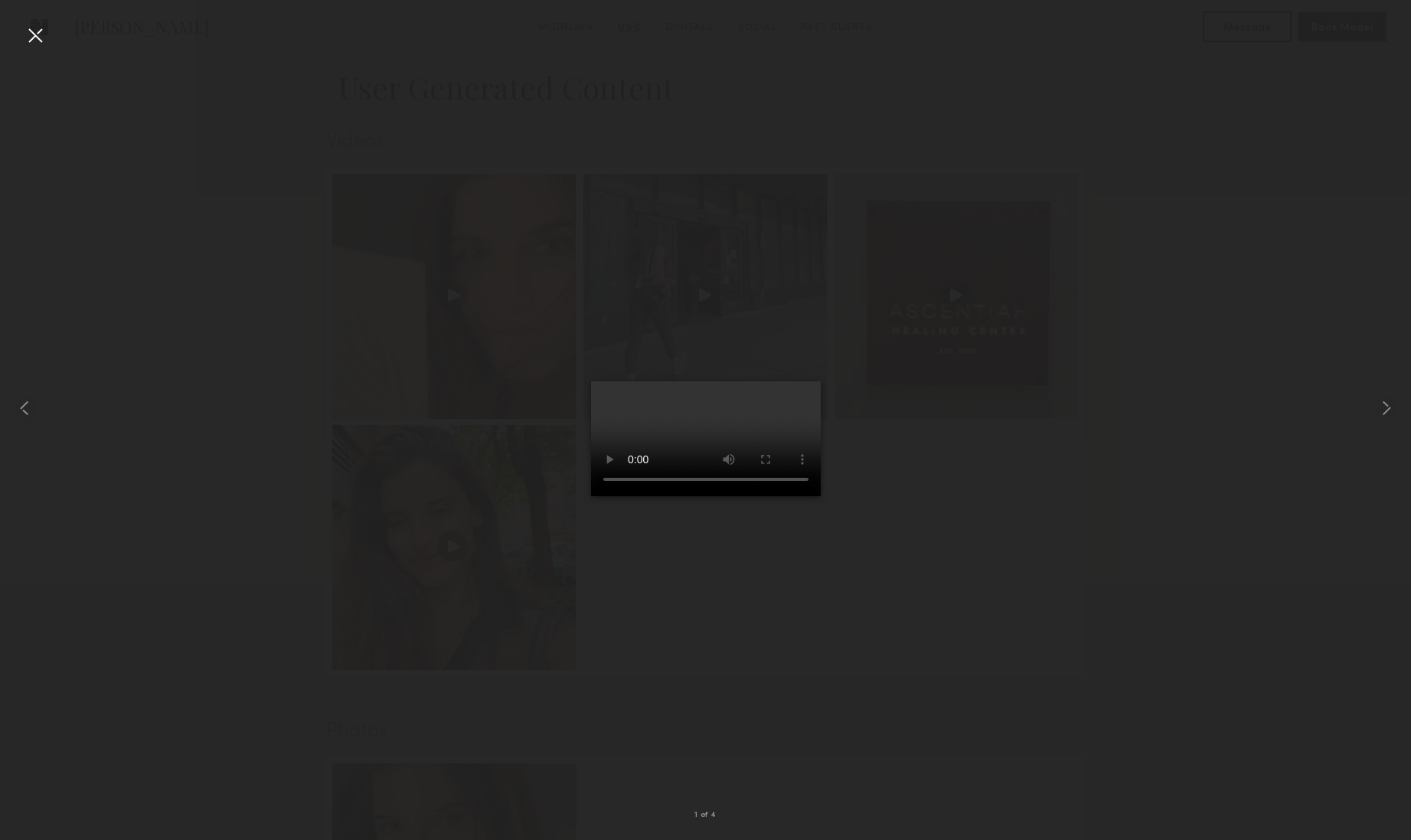
click at [591, 496] on video at bounding box center [705, 439] width 229 height 115
click at [32, 36] on div at bounding box center [35, 35] width 24 height 24
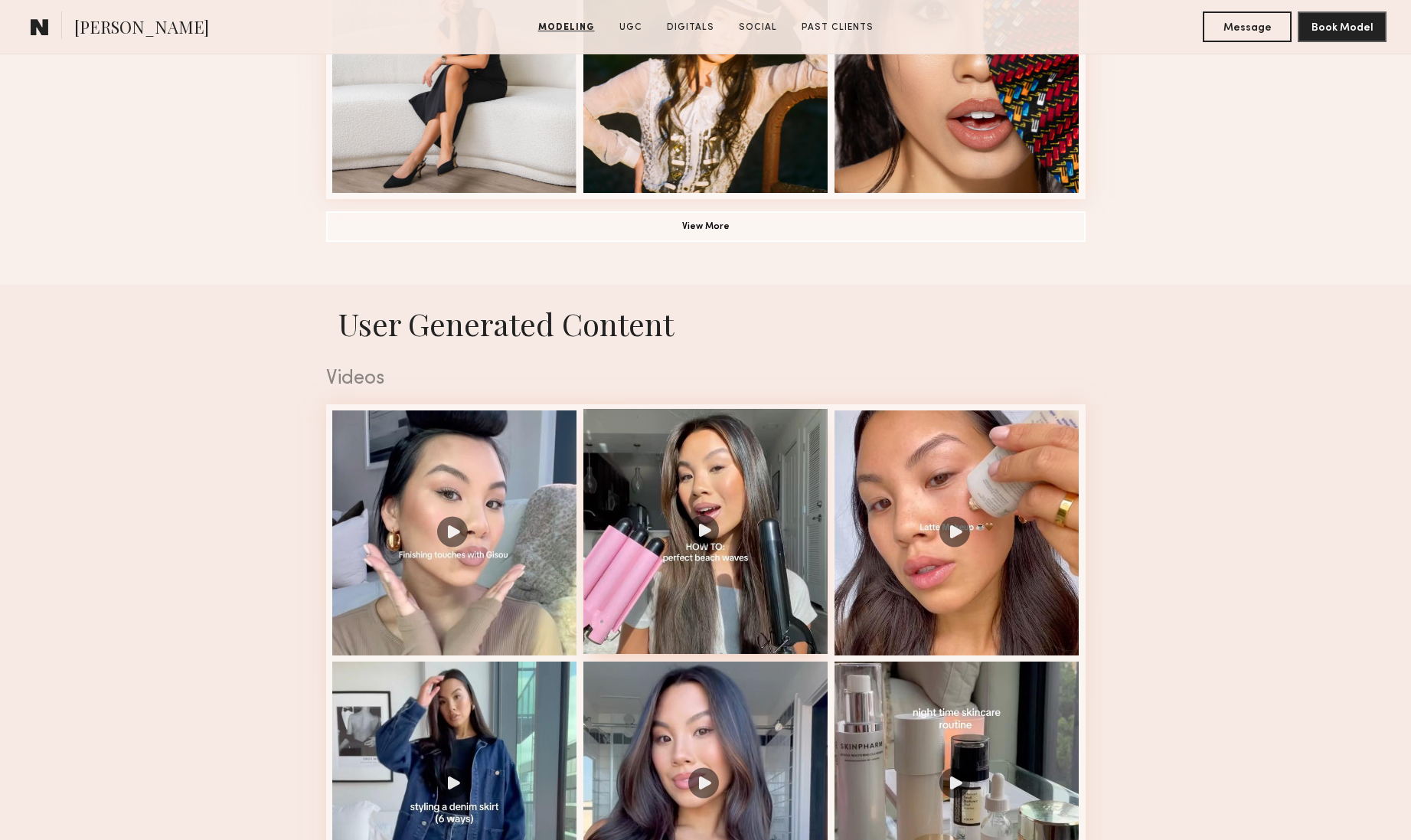
scroll to position [1315, 0]
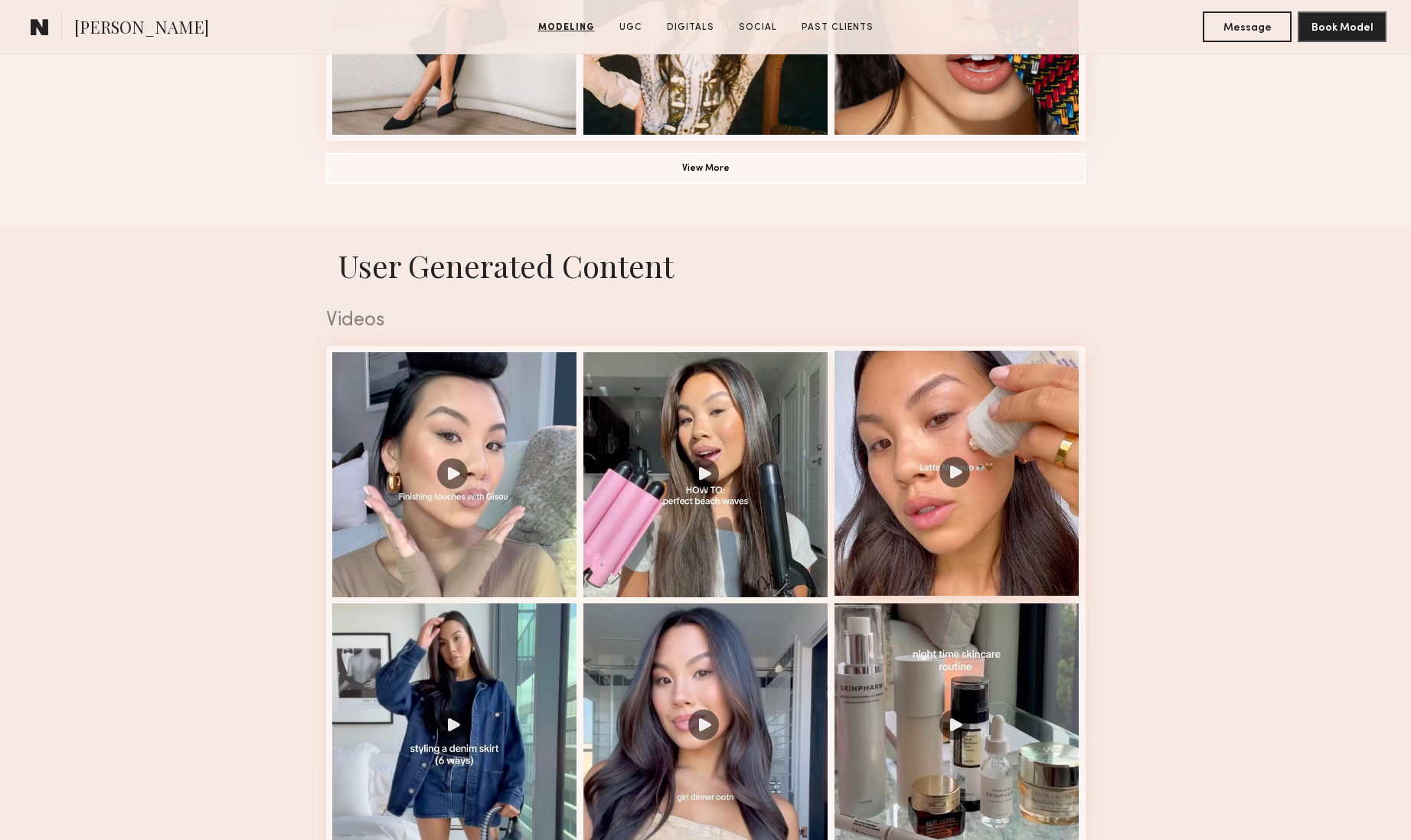
click at [963, 498] on div at bounding box center [957, 473] width 245 height 245
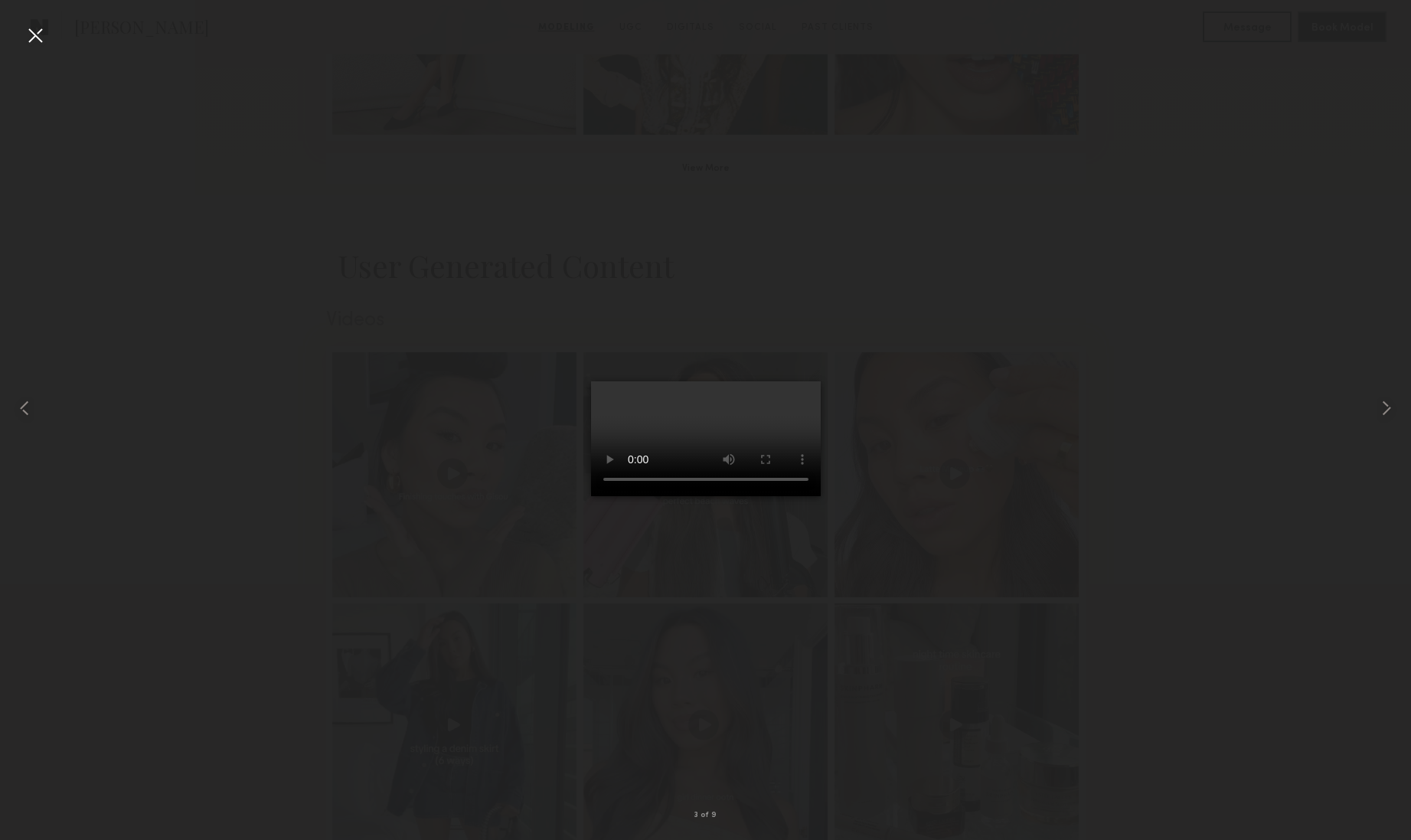
click at [36, 42] on div at bounding box center [35, 35] width 24 height 24
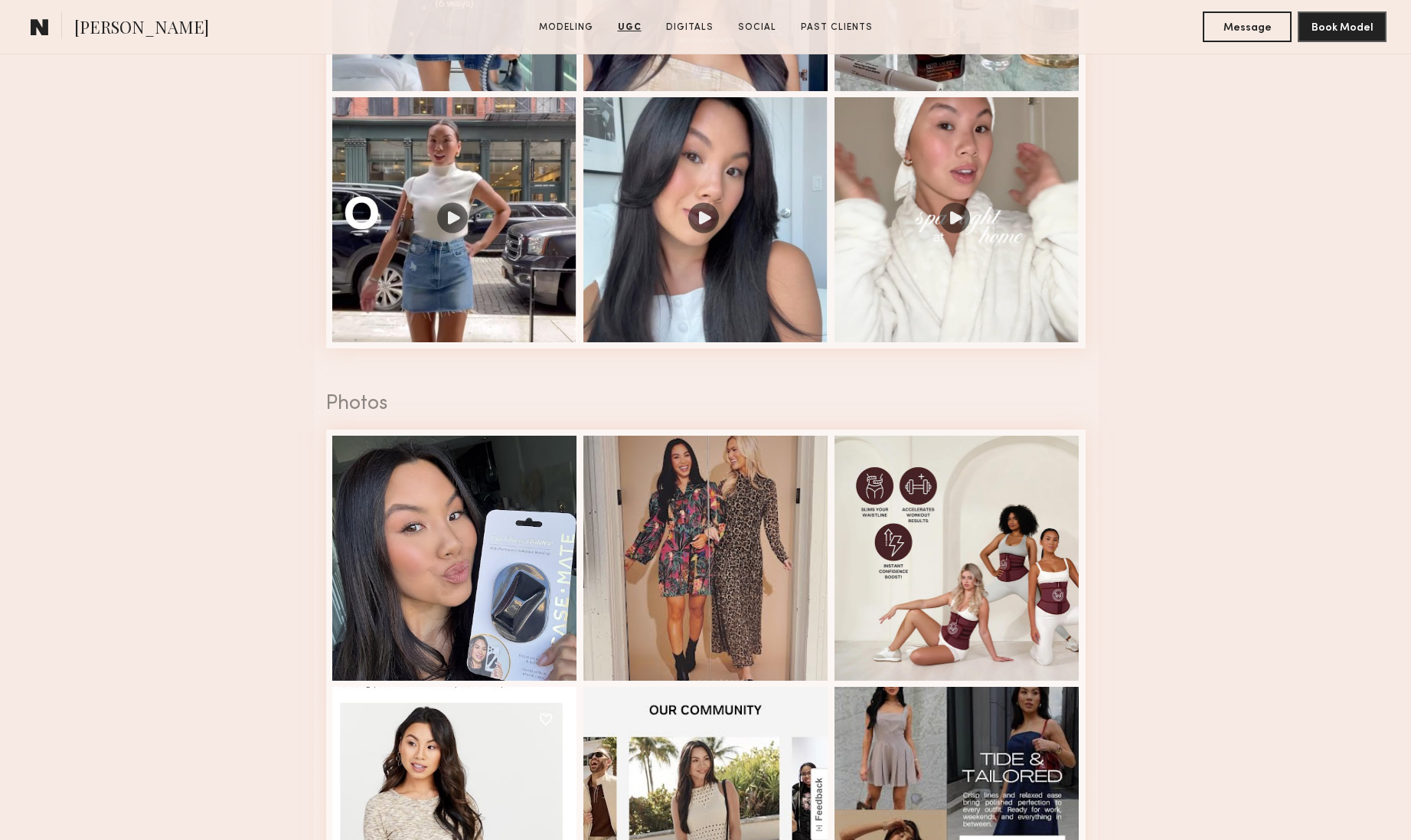
scroll to position [2136, 0]
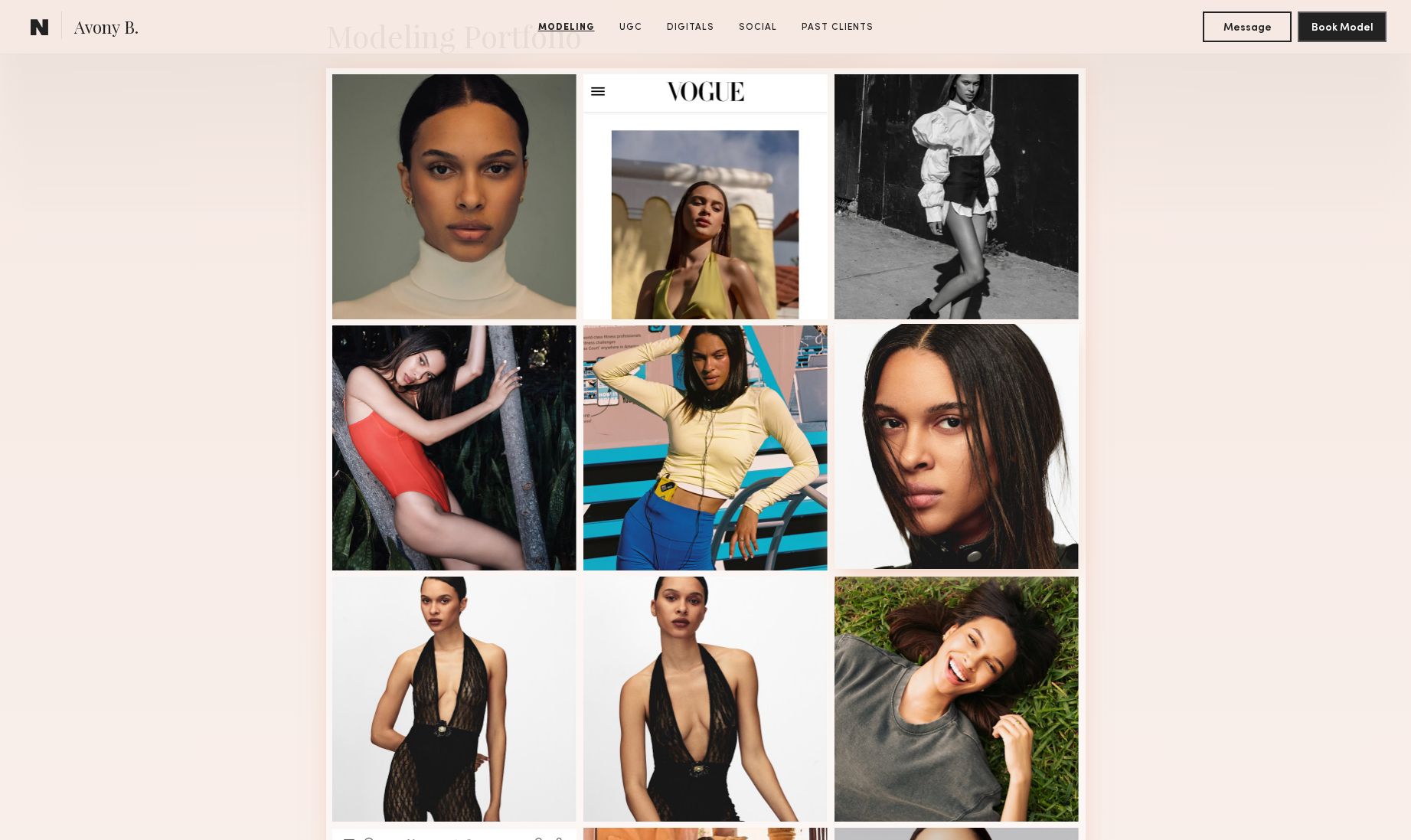
scroll to position [81, 0]
